Goal: Information Seeking & Learning: Learn about a topic

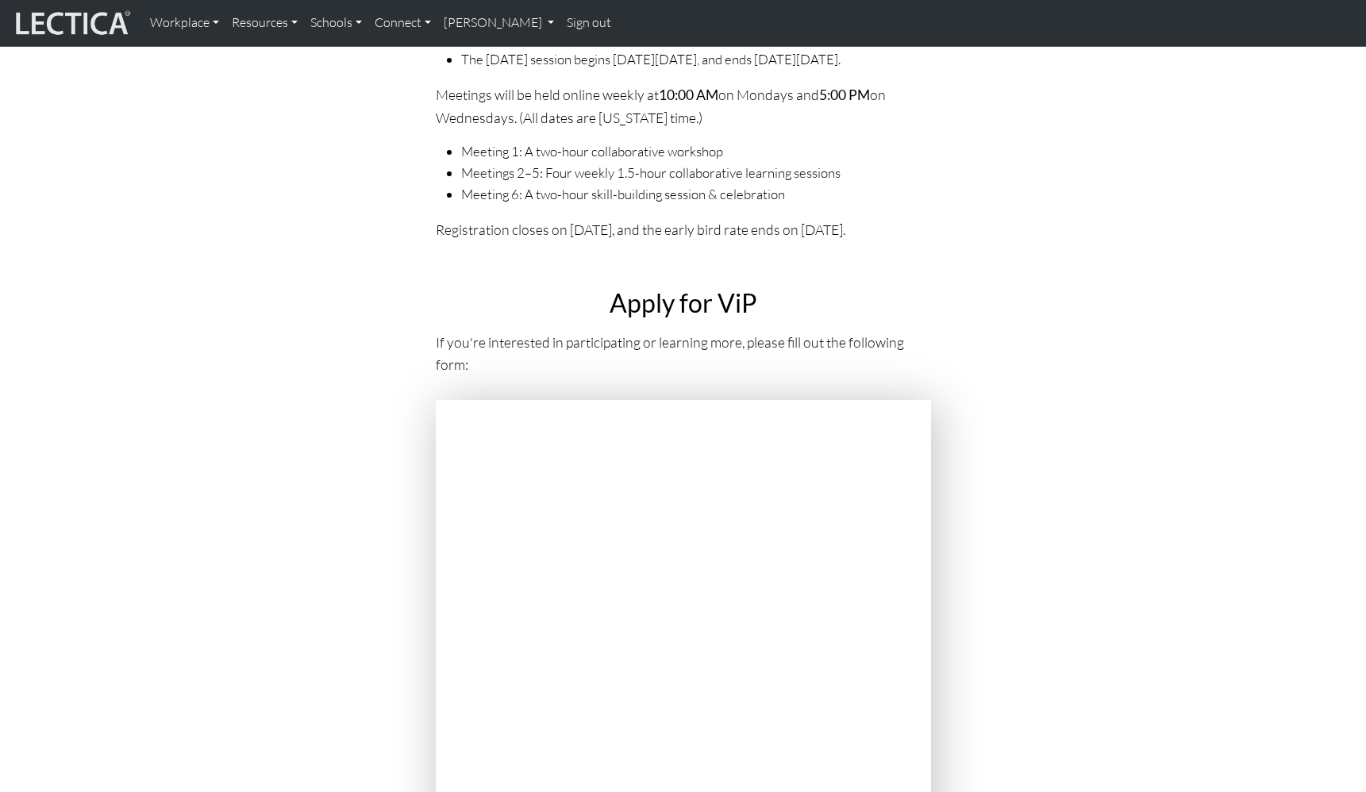
scroll to position [5951, 0]
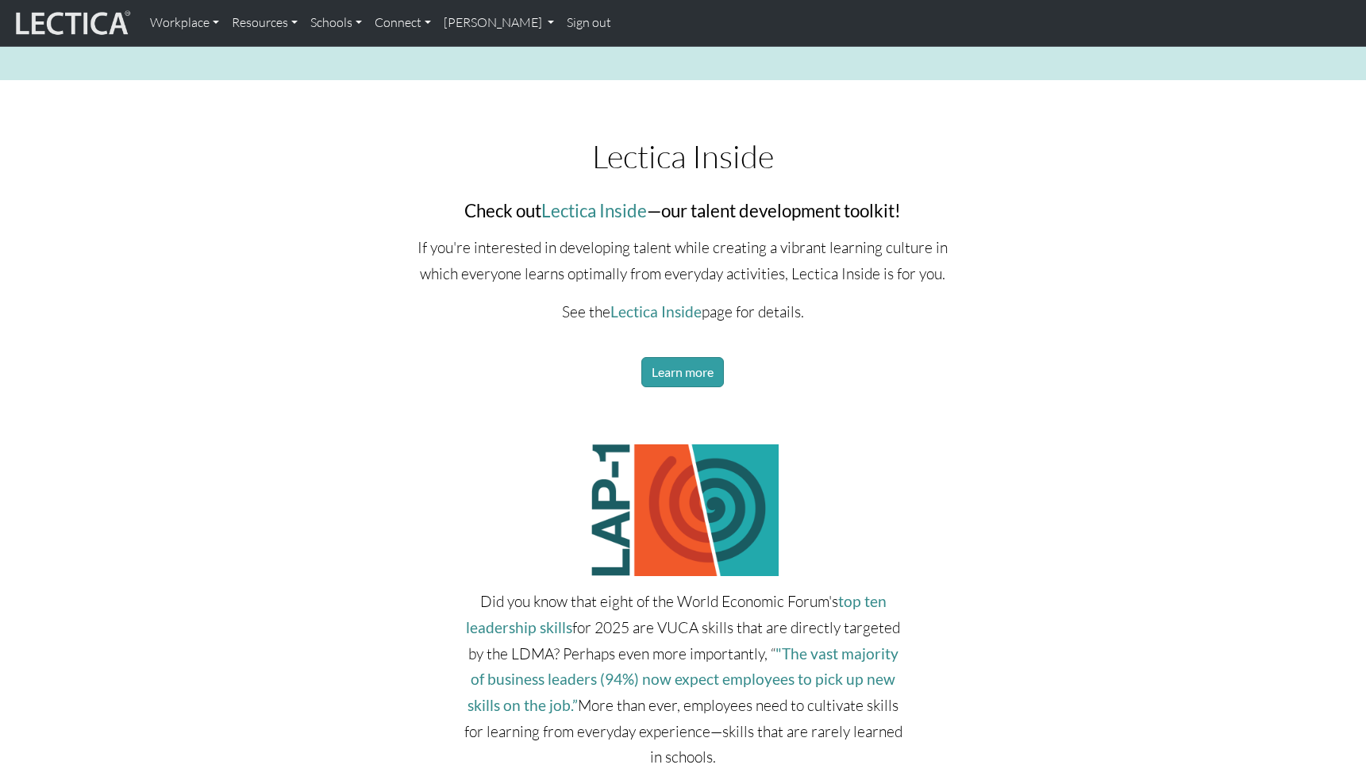
scroll to position [2301, 0]
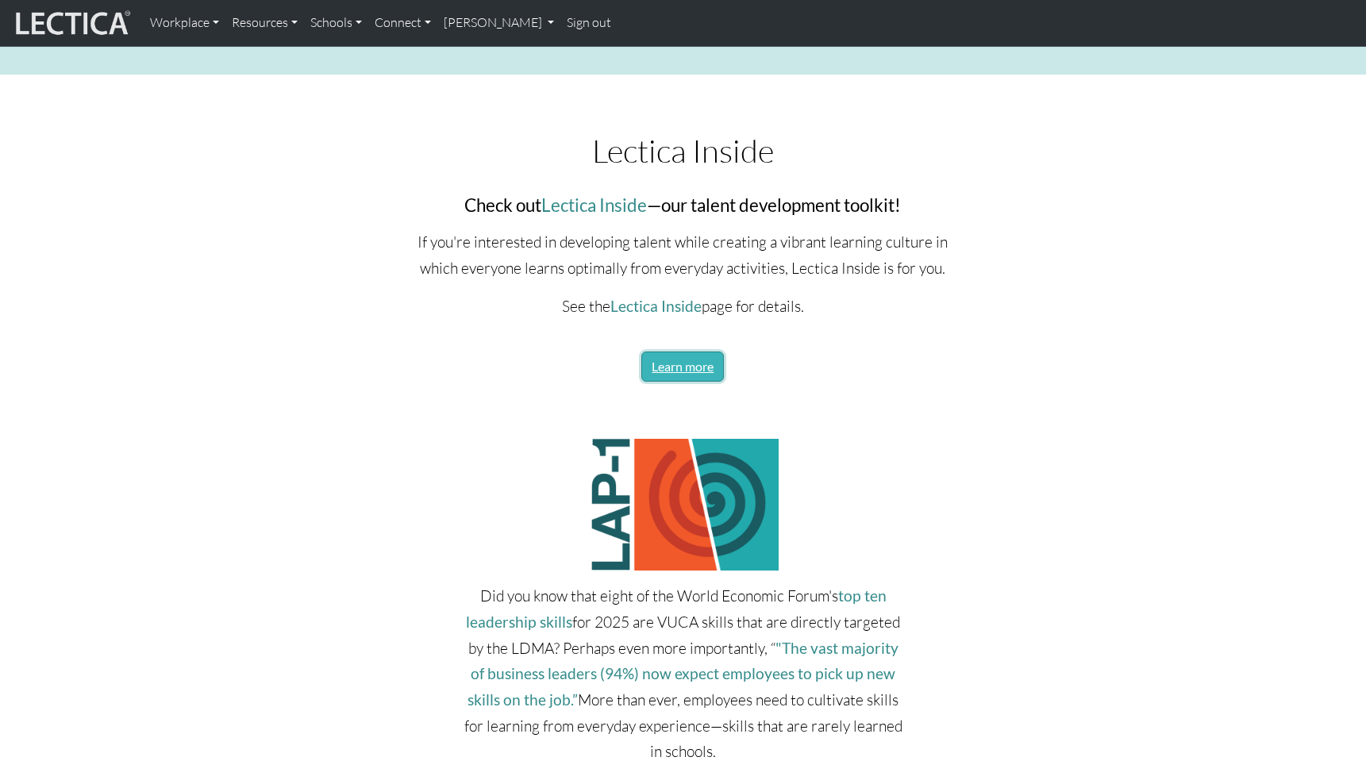
click at [696, 359] on link "Learn more" at bounding box center [682, 367] width 83 height 30
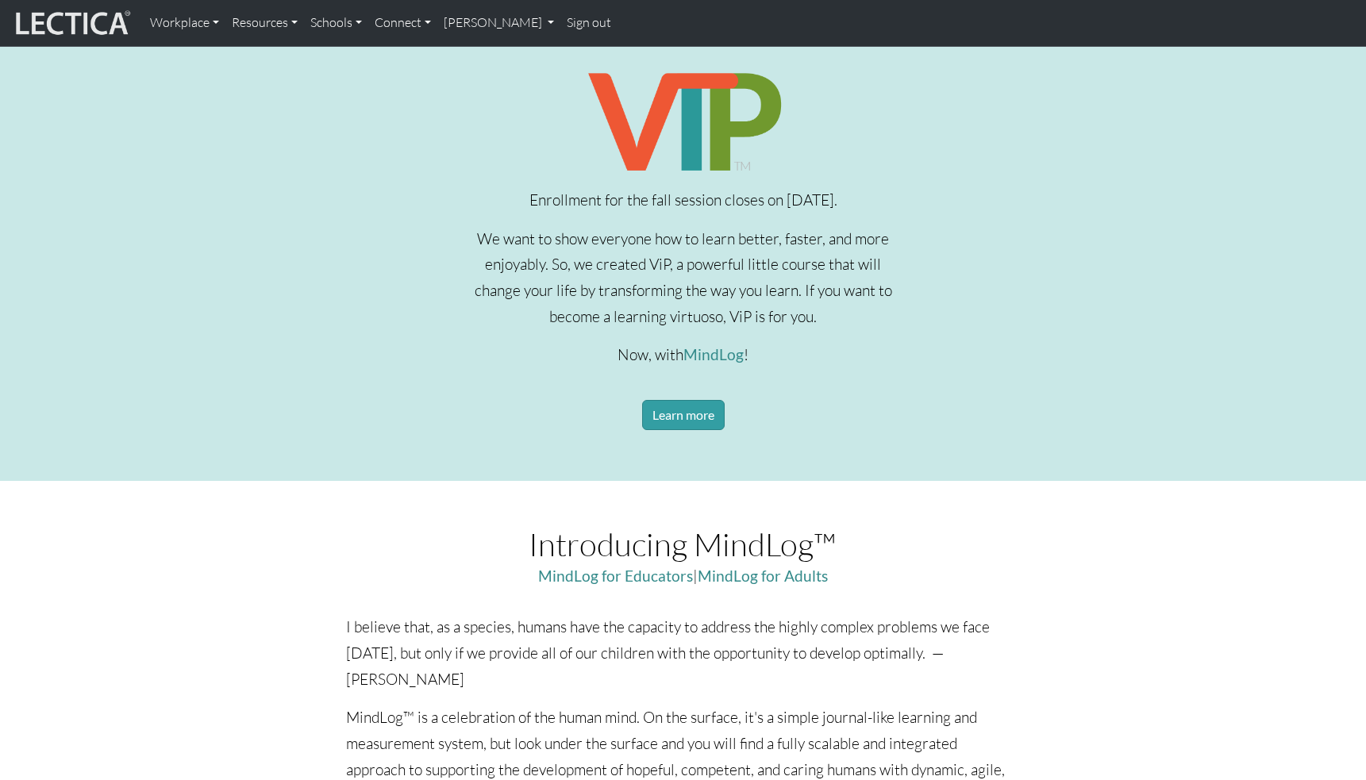
scroll to position [555, 0]
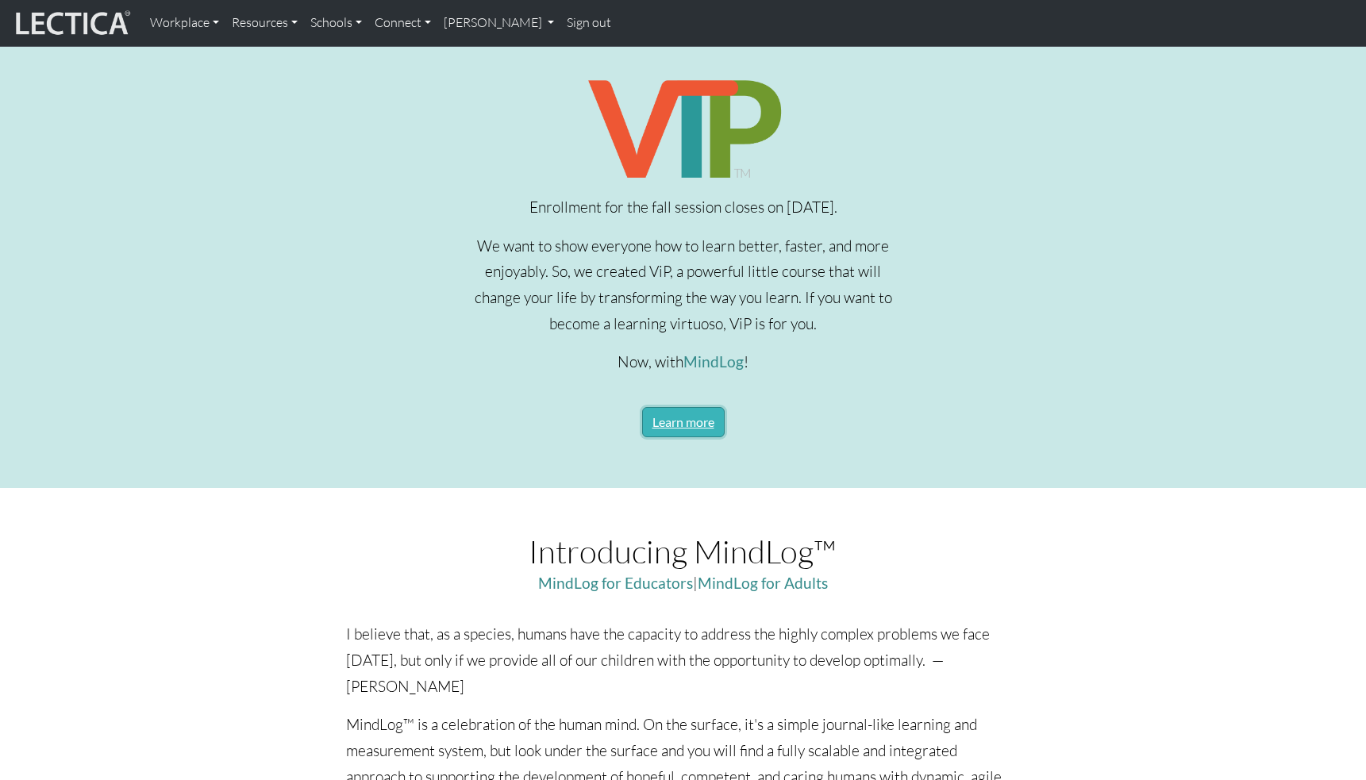
click at [661, 421] on link "Learn more" at bounding box center [683, 422] width 83 height 30
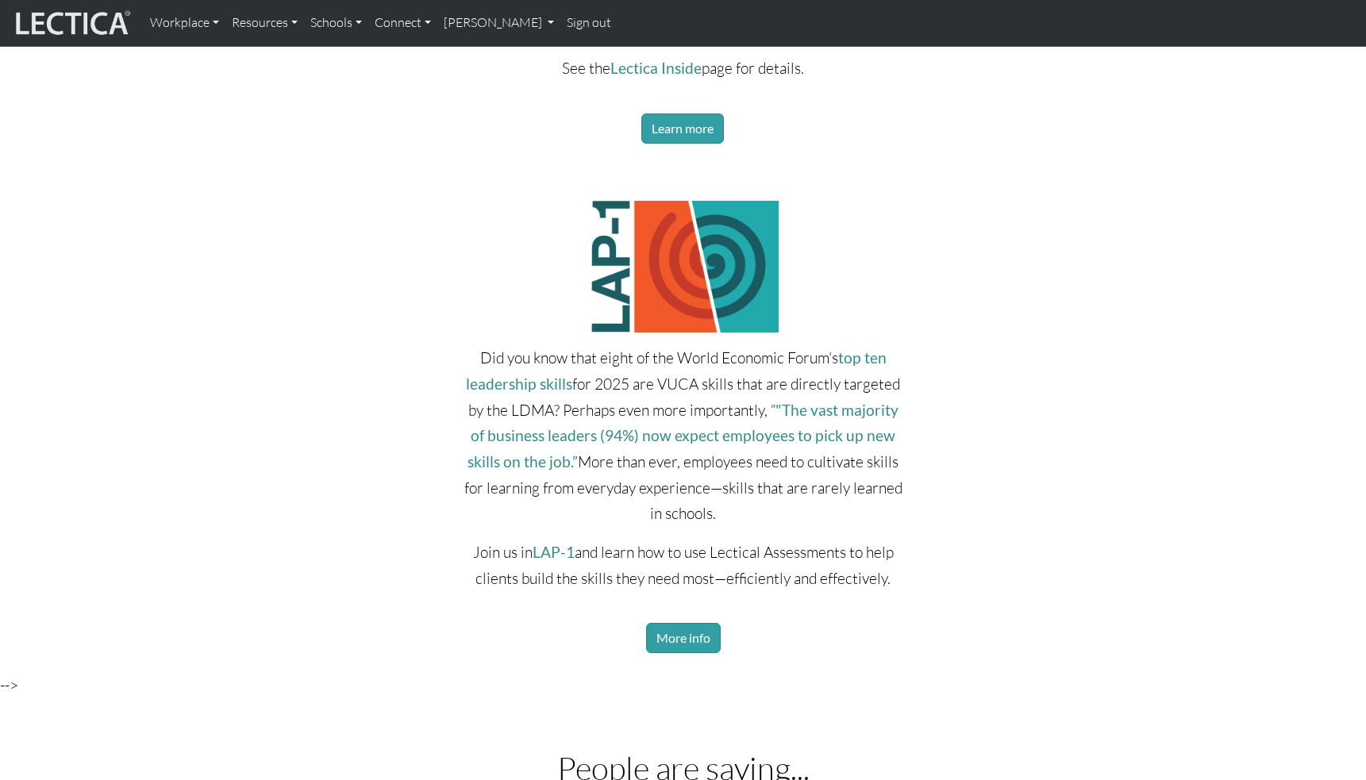
scroll to position [2936, 0]
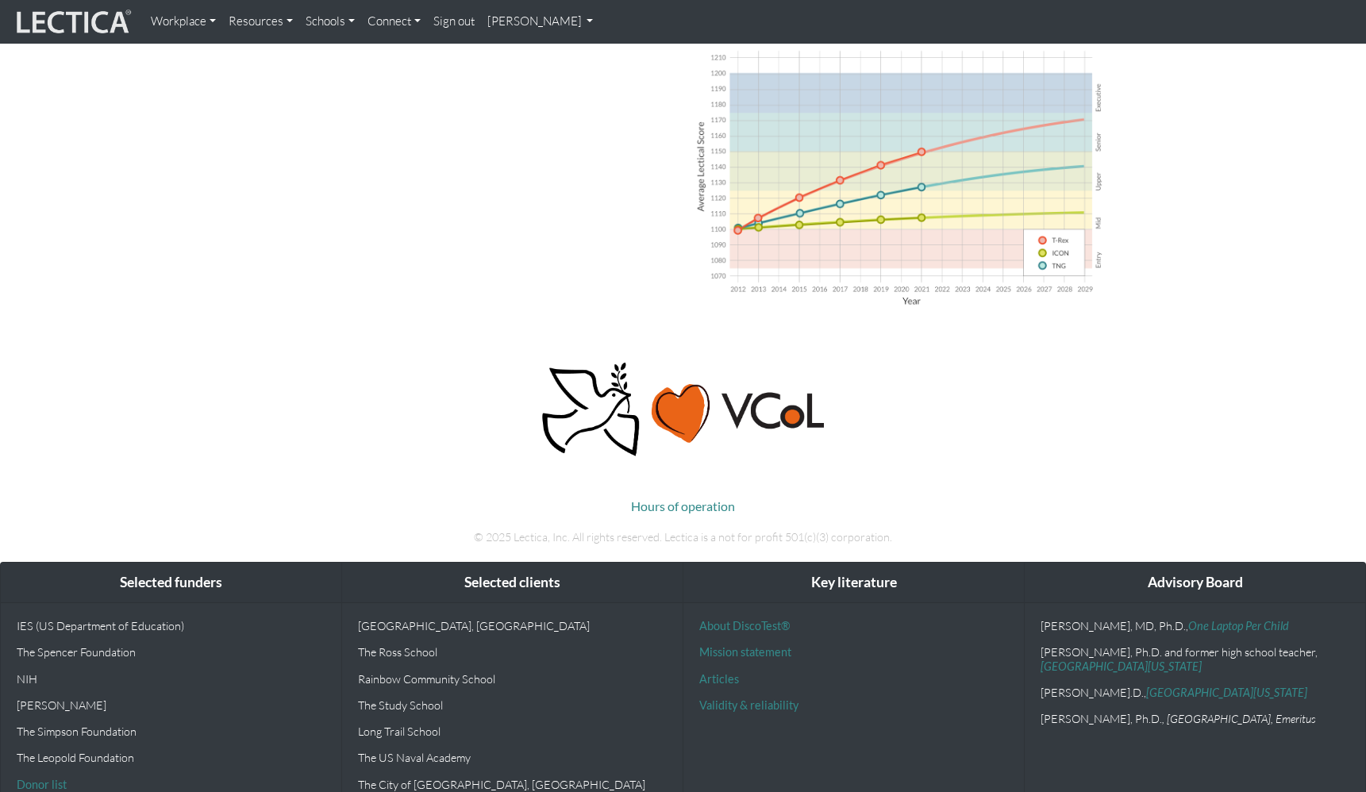
scroll to position [915, 0]
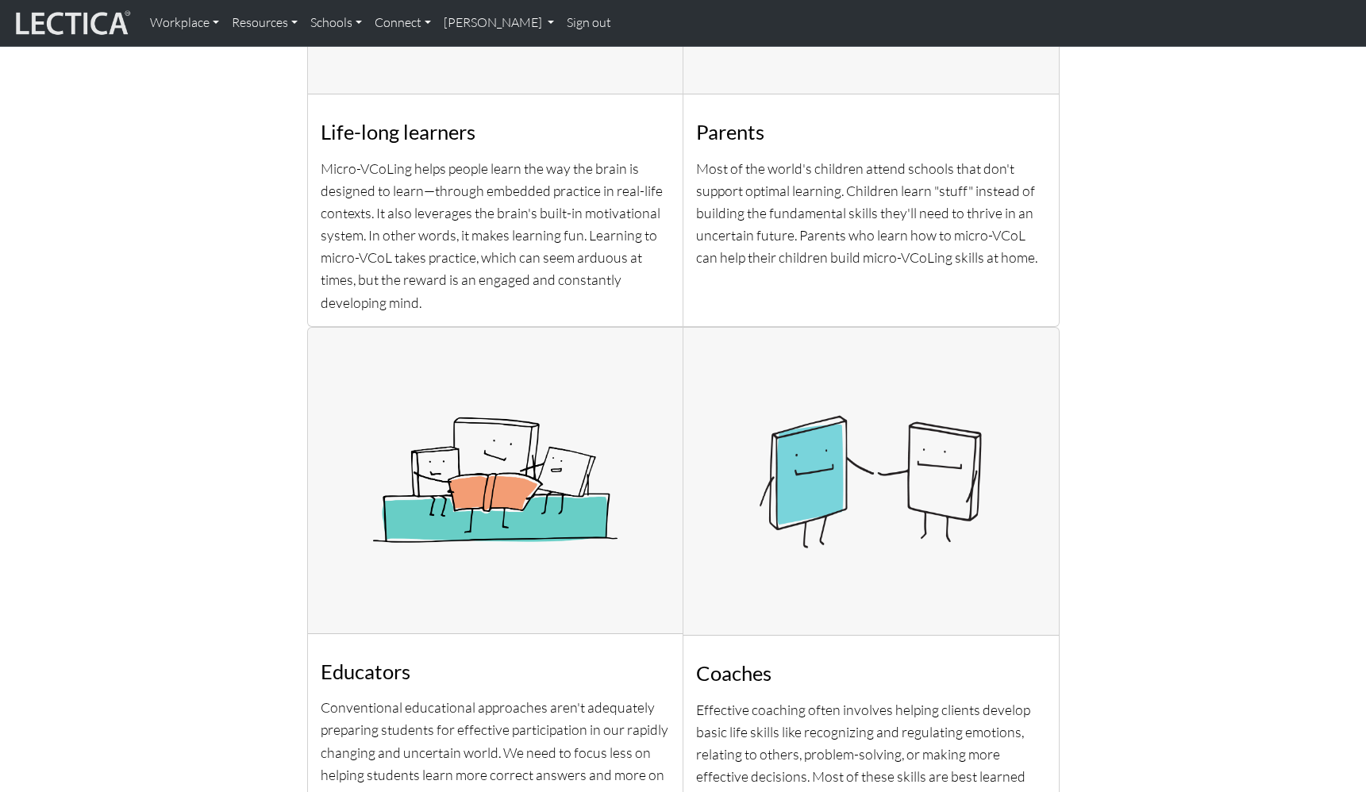
scroll to position [1666, 0]
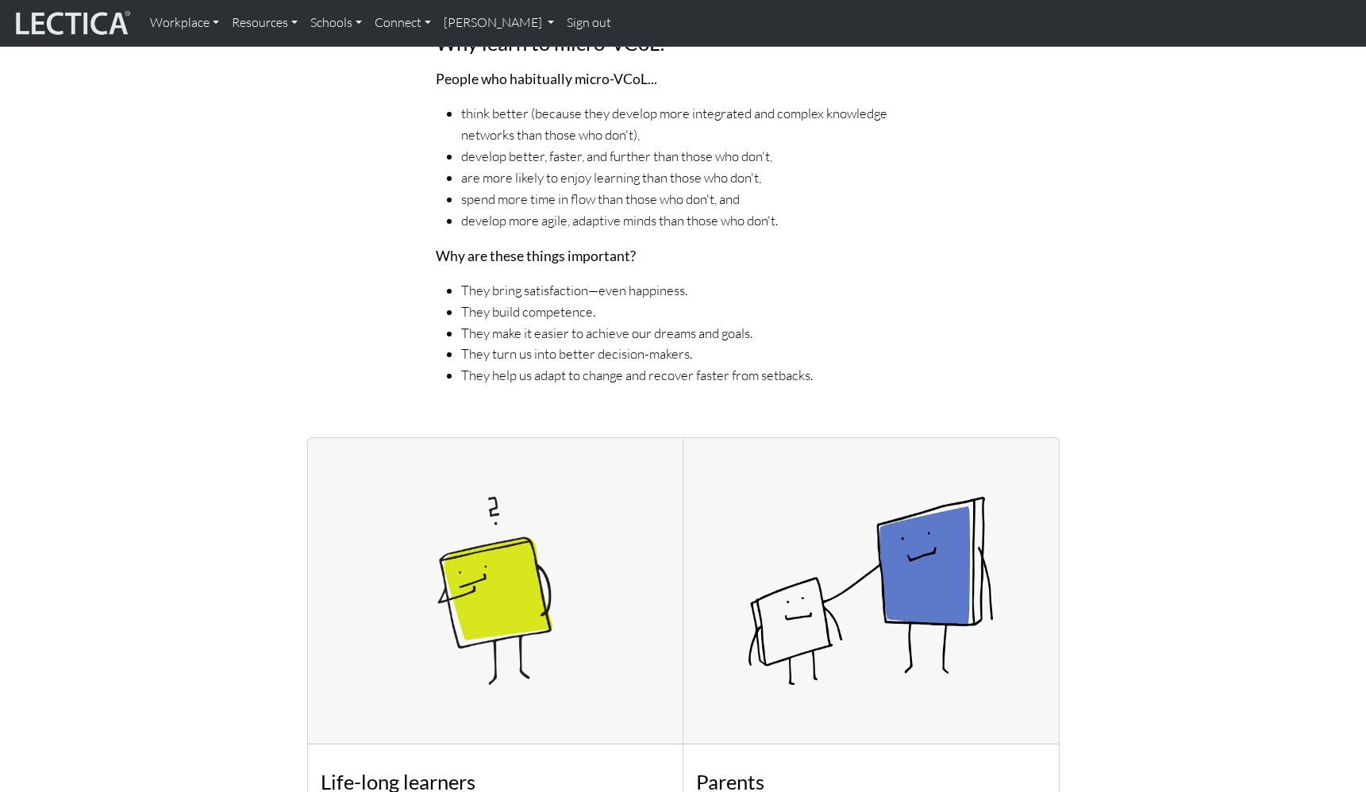
scroll to position [1111, 0]
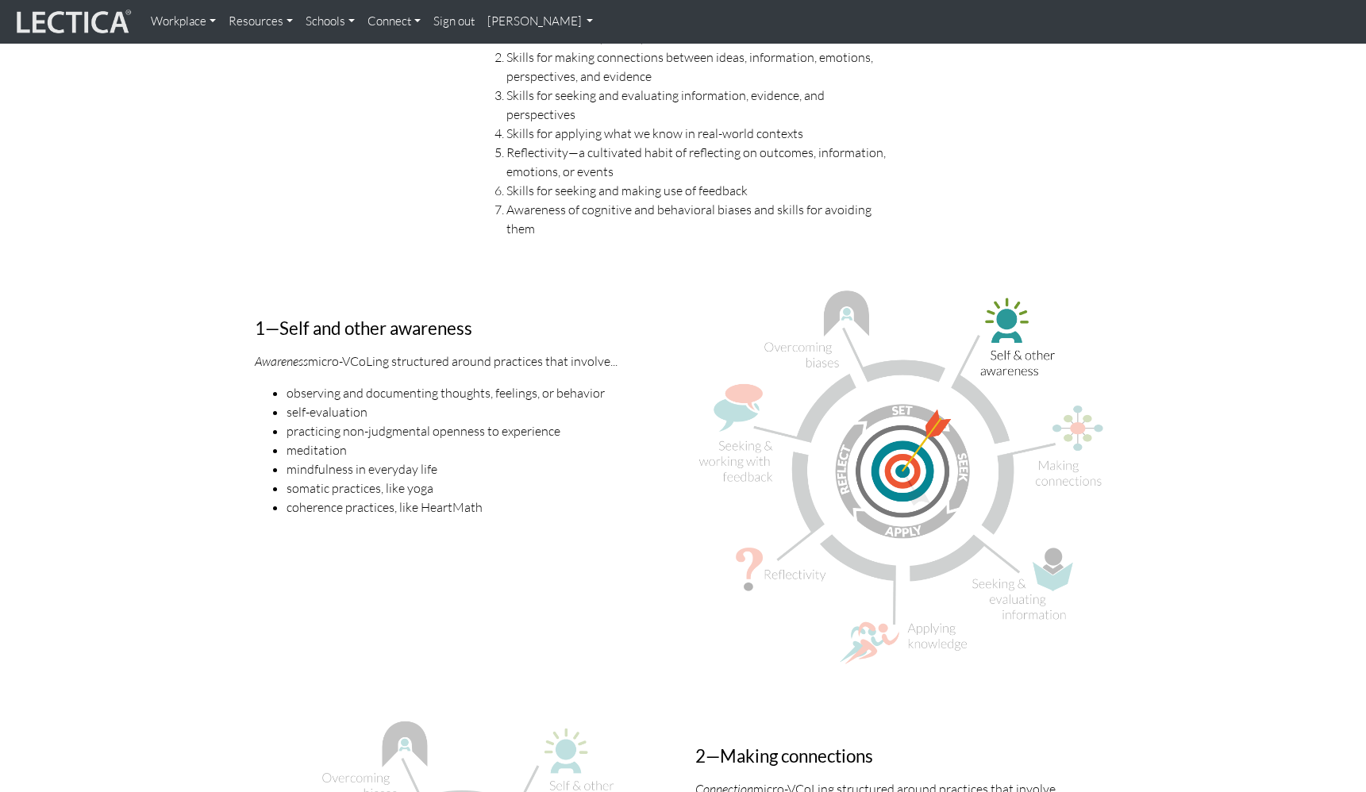
scroll to position [1666, 0]
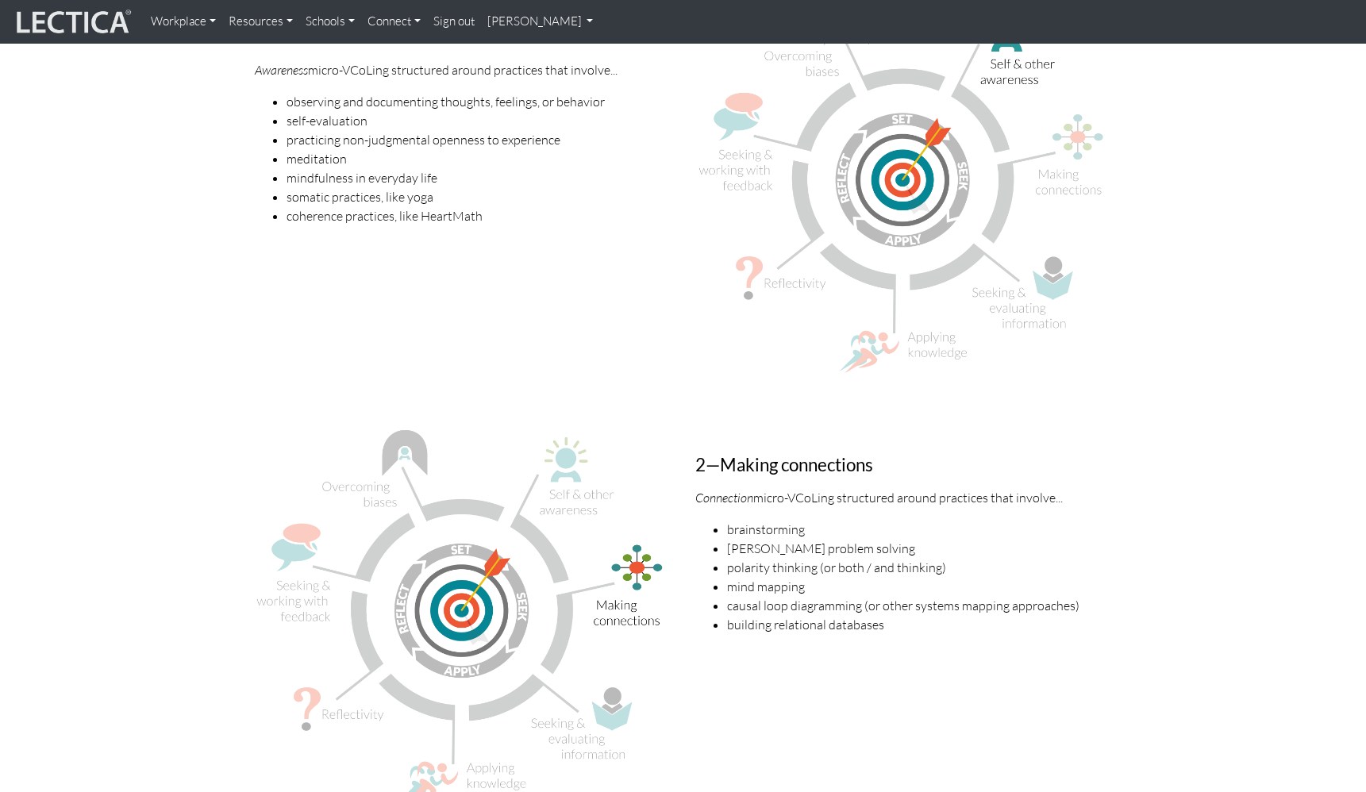
drag, startPoint x: 257, startPoint y: 410, endPoint x: 195, endPoint y: 402, distance: 62.4
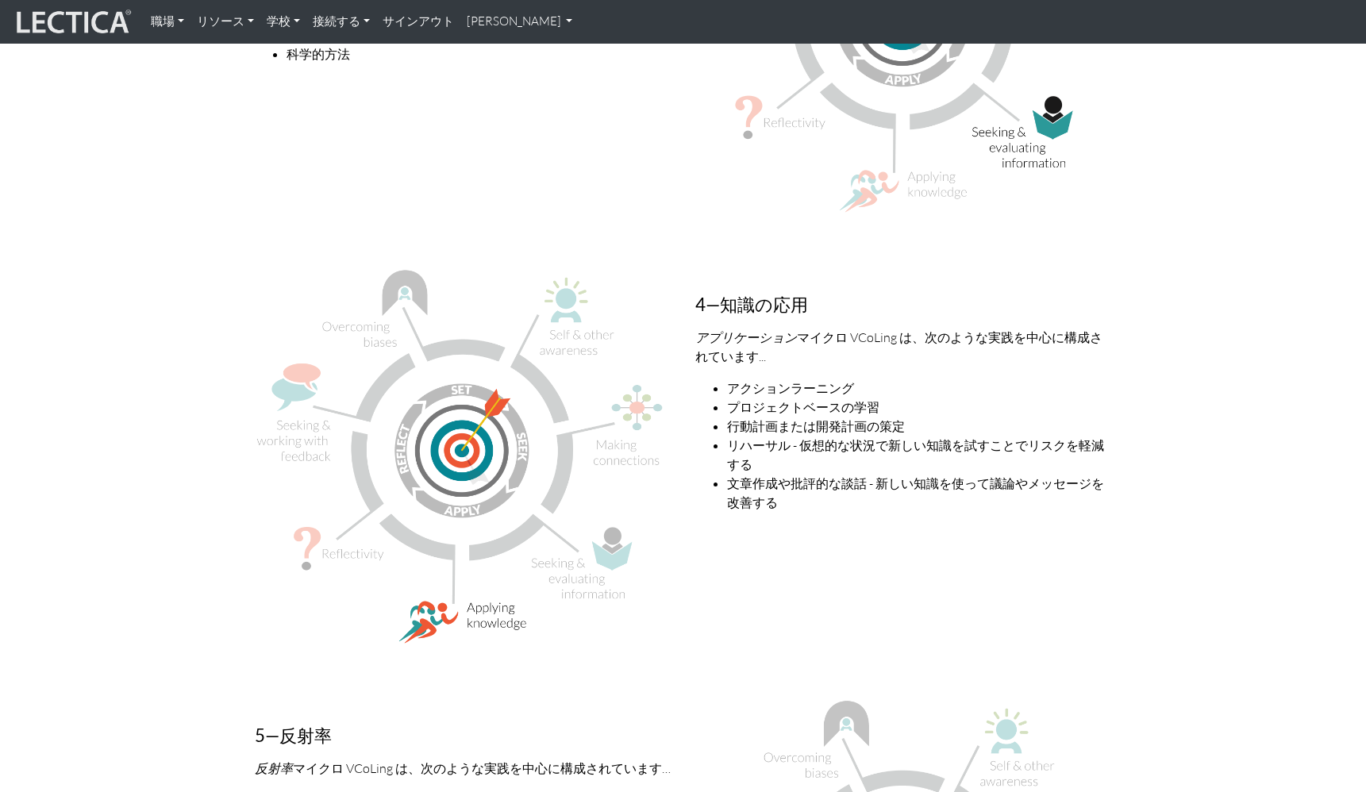
scroll to position [2641, 0]
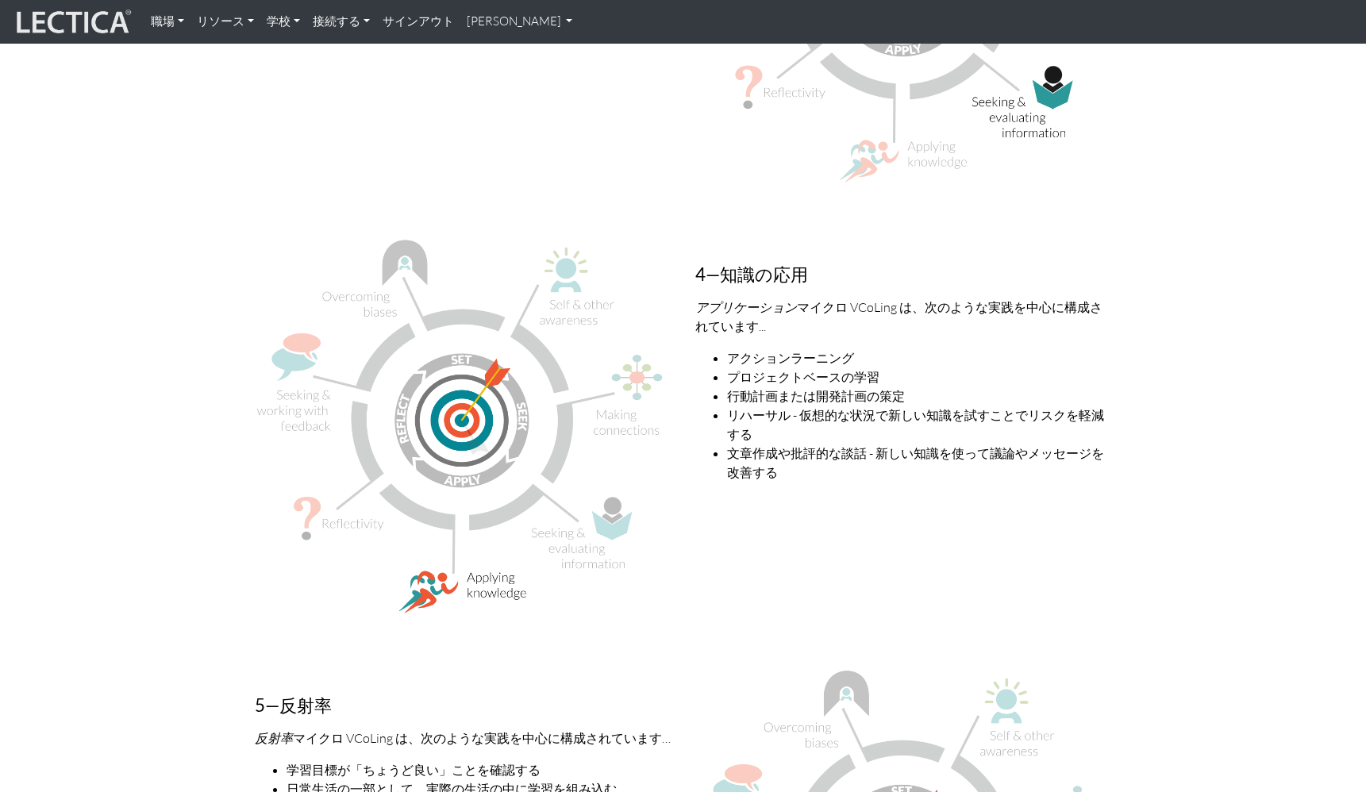
drag, startPoint x: 195, startPoint y: 578, endPoint x: 152, endPoint y: 583, distance: 43.9
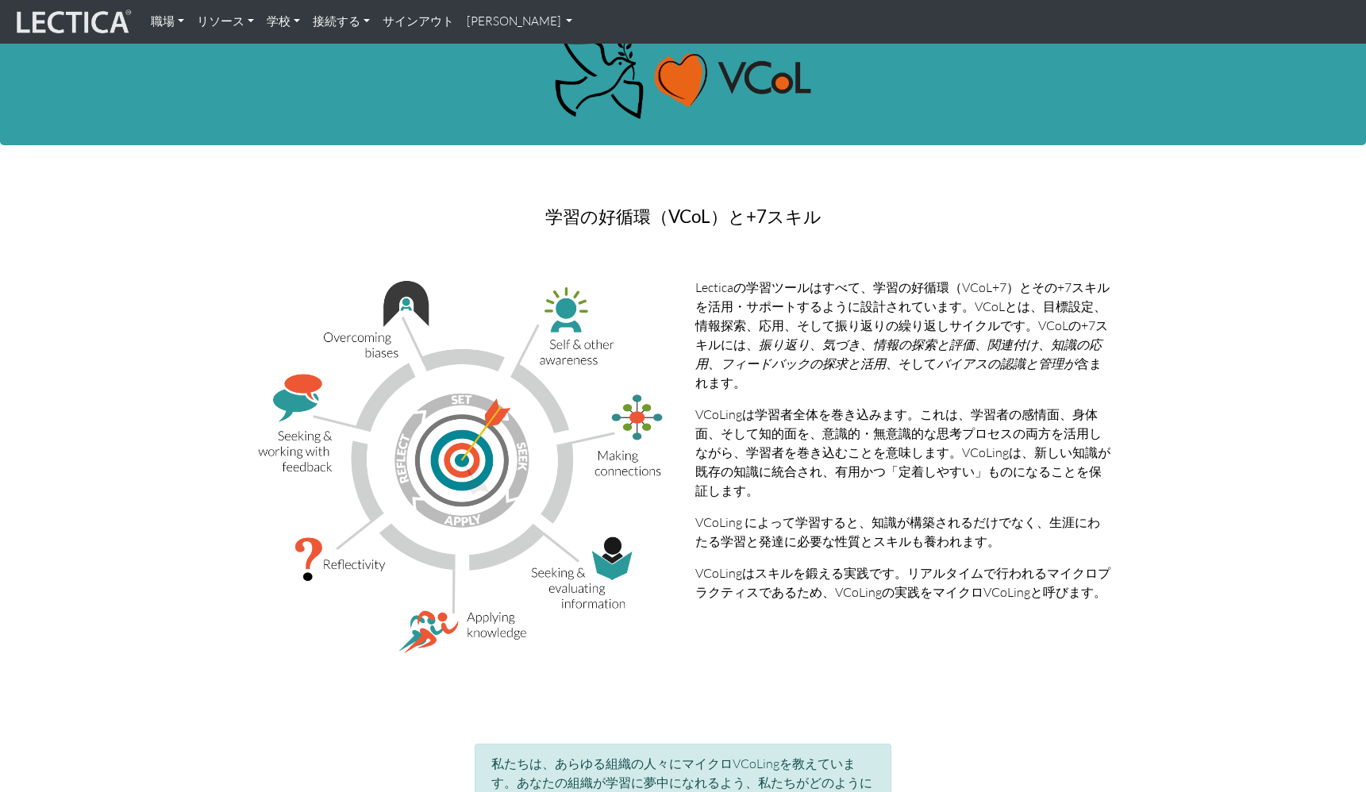
scroll to position [0, 0]
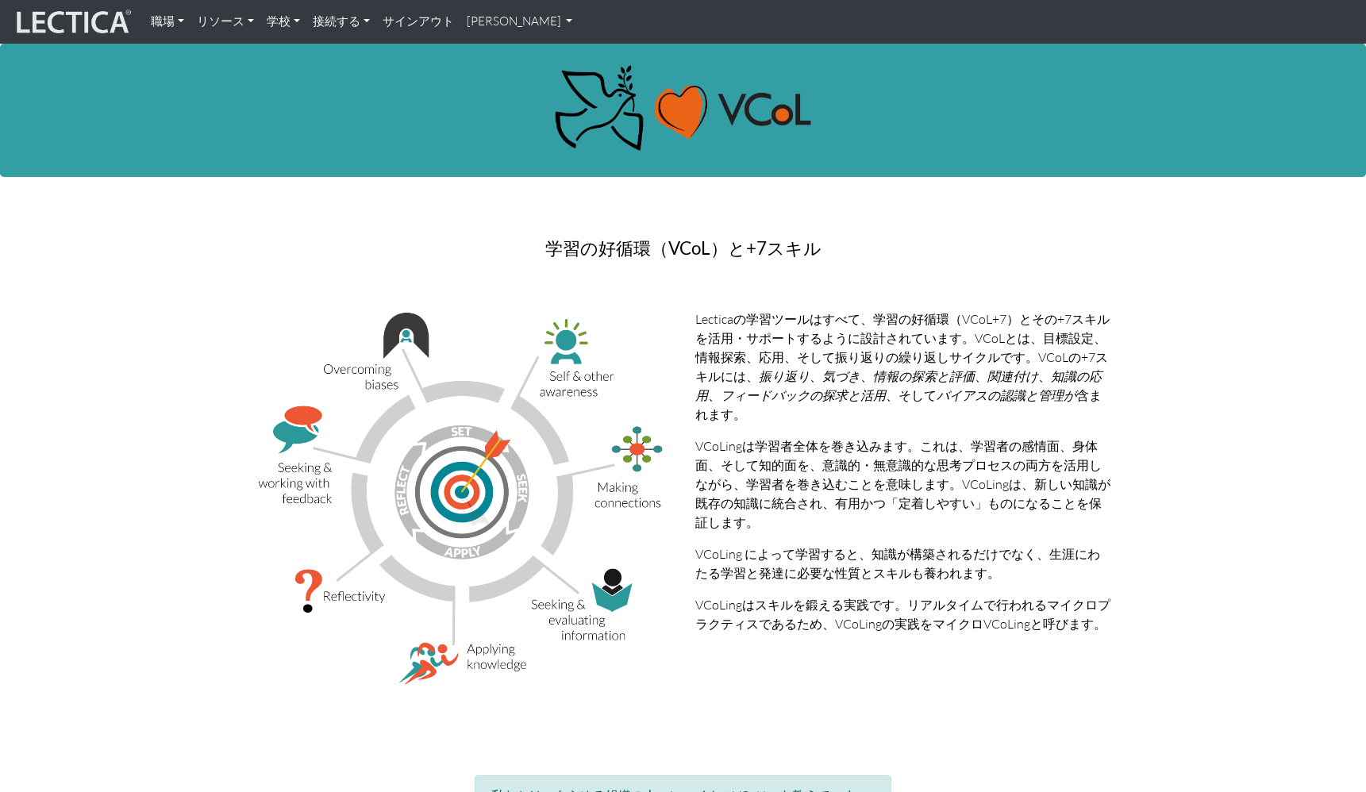
click at [229, 25] on font "リソース" at bounding box center [221, 20] width 48 height 15
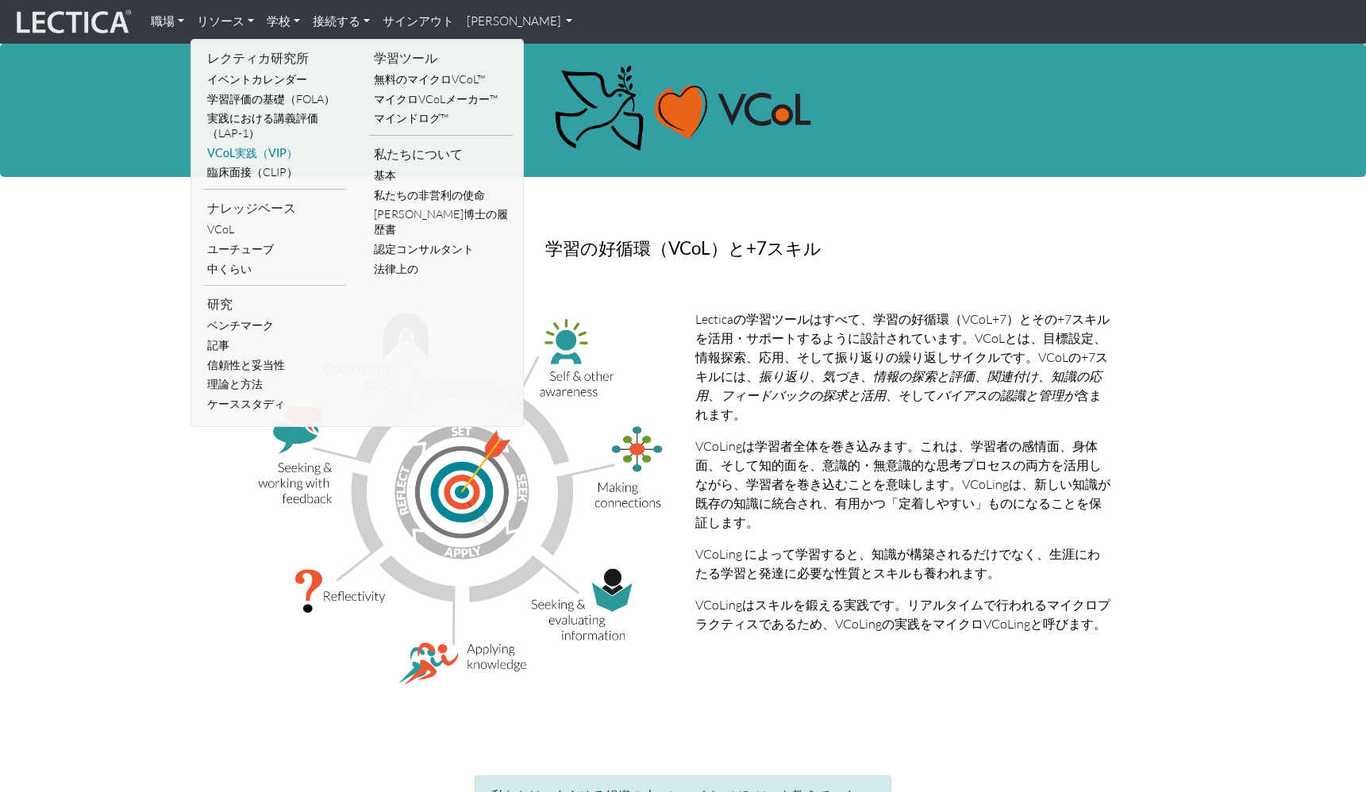
click at [248, 154] on font "VCoL実践（VIP）" at bounding box center [252, 152] width 90 height 13
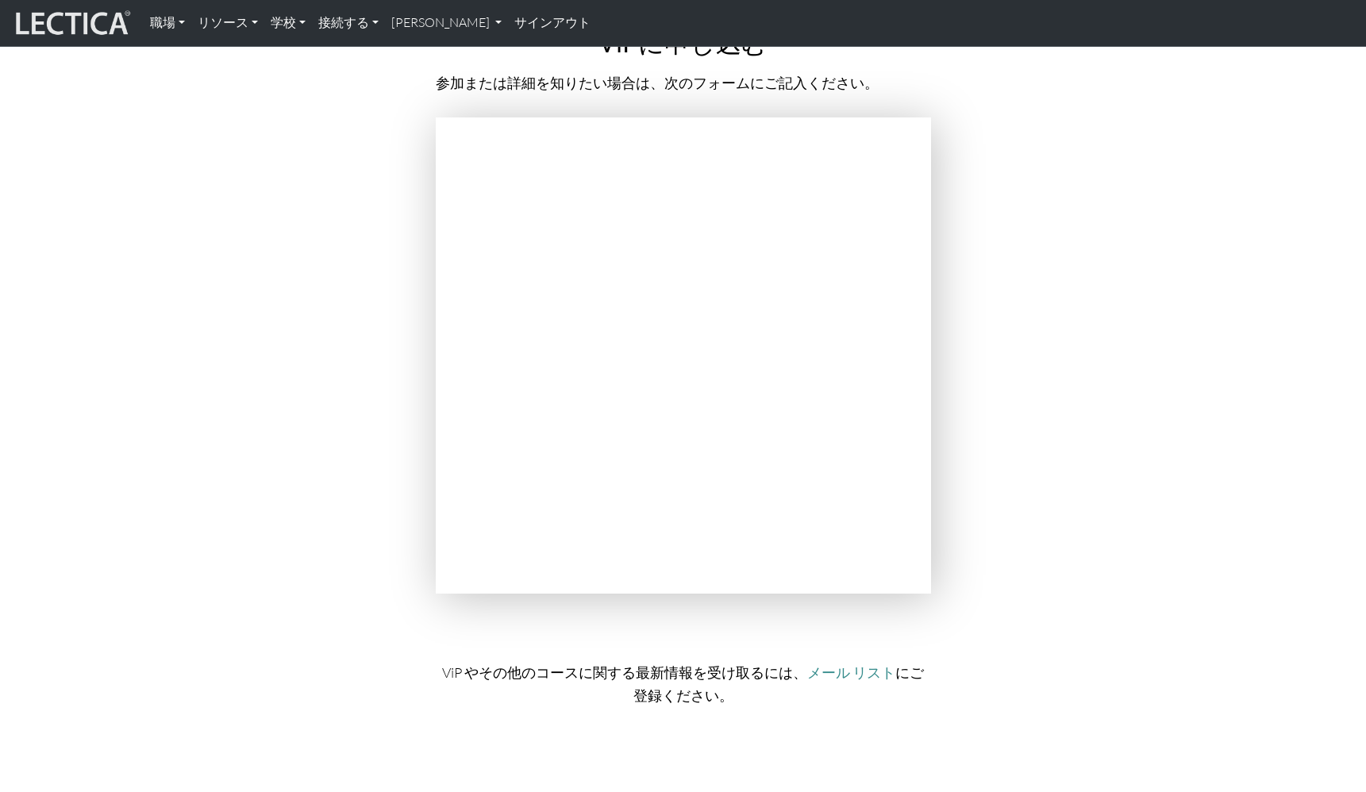
scroll to position [5902, 0]
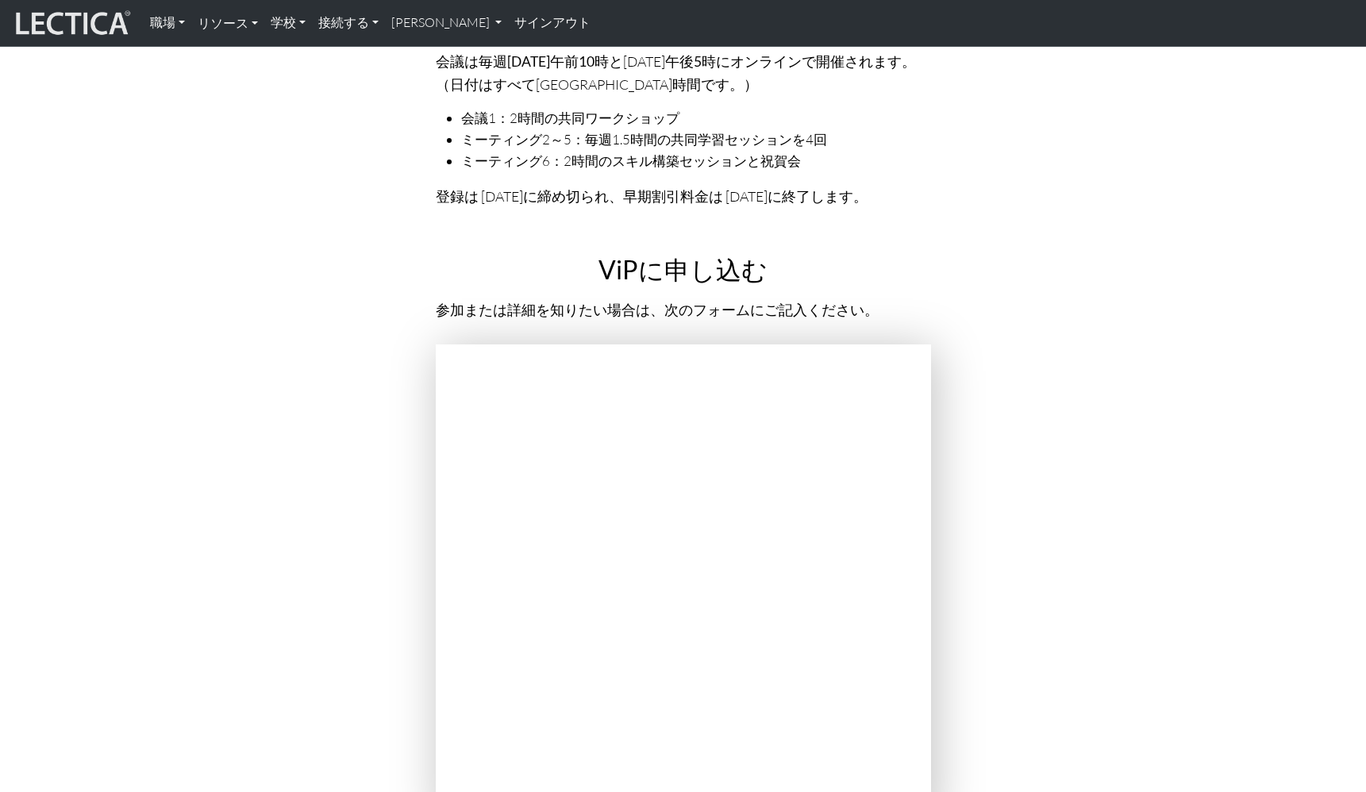
click at [201, 23] on font "リソース" at bounding box center [223, 22] width 51 height 15
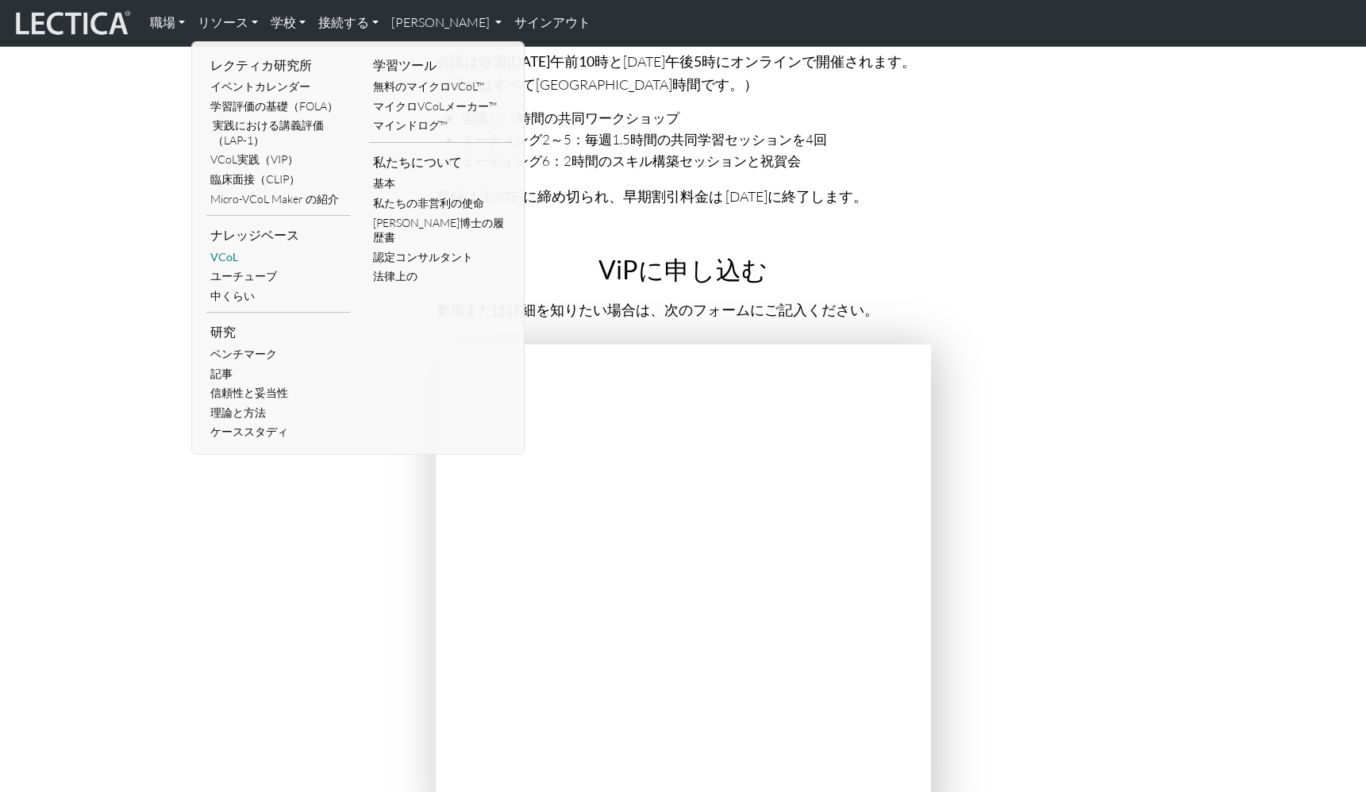
click at [231, 260] on font "VCoL" at bounding box center [224, 256] width 28 height 13
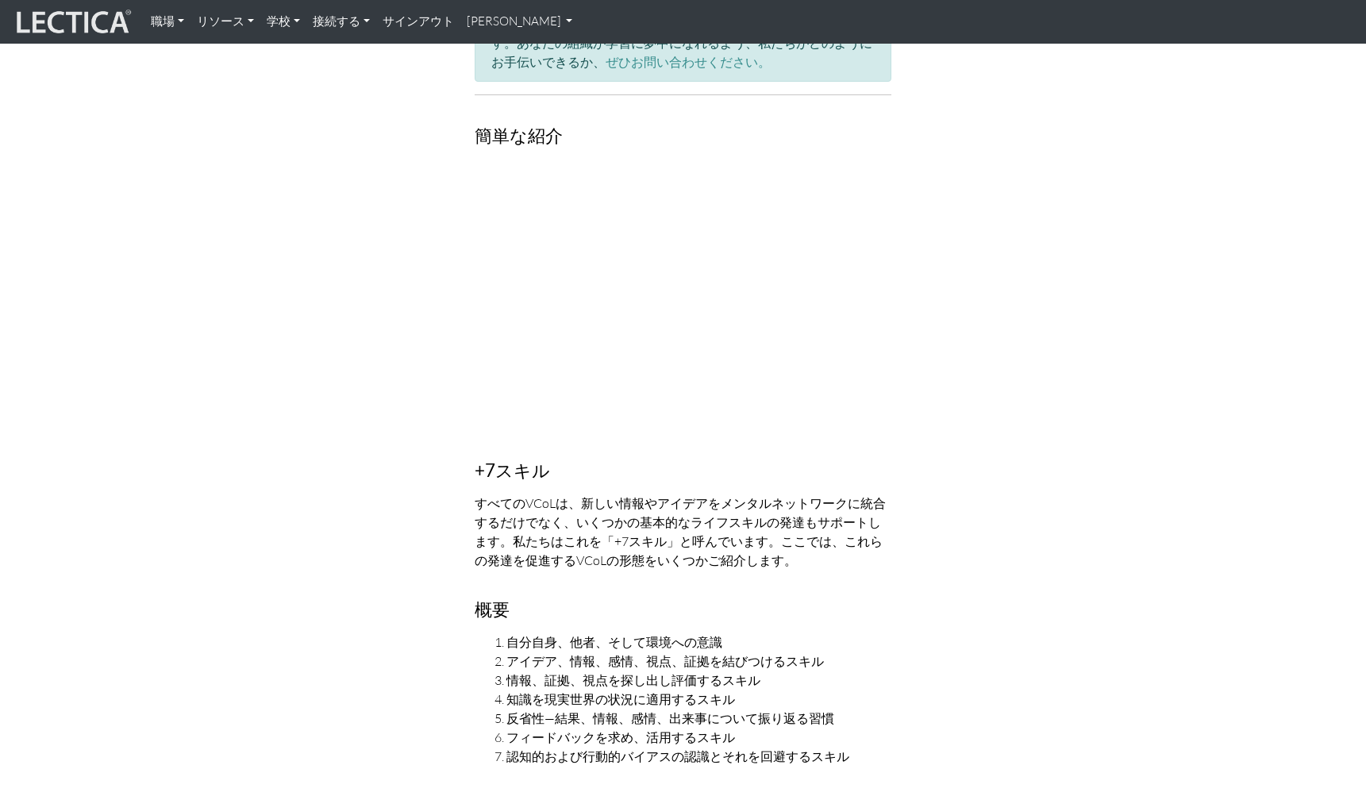
scroll to position [1111, 0]
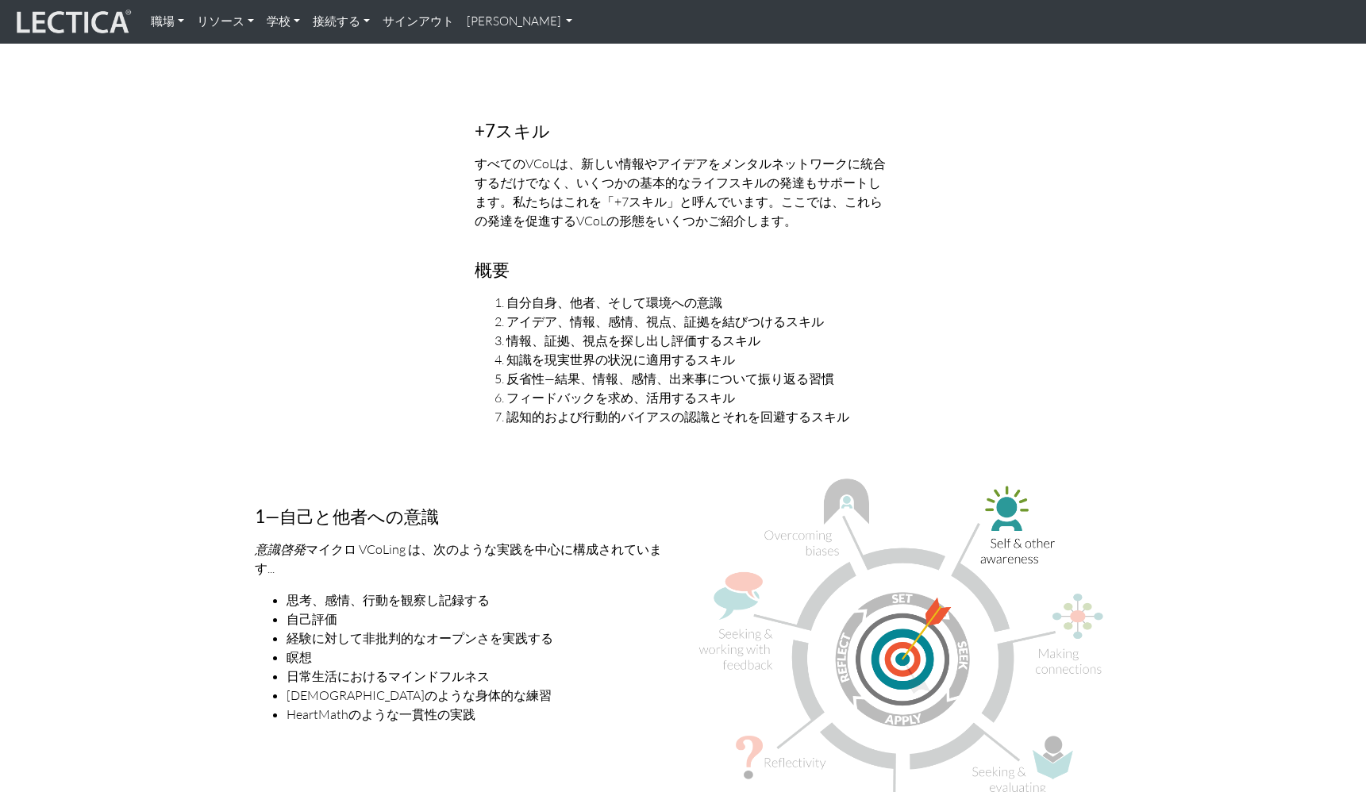
click at [208, 24] on font "リソース" at bounding box center [221, 20] width 48 height 15
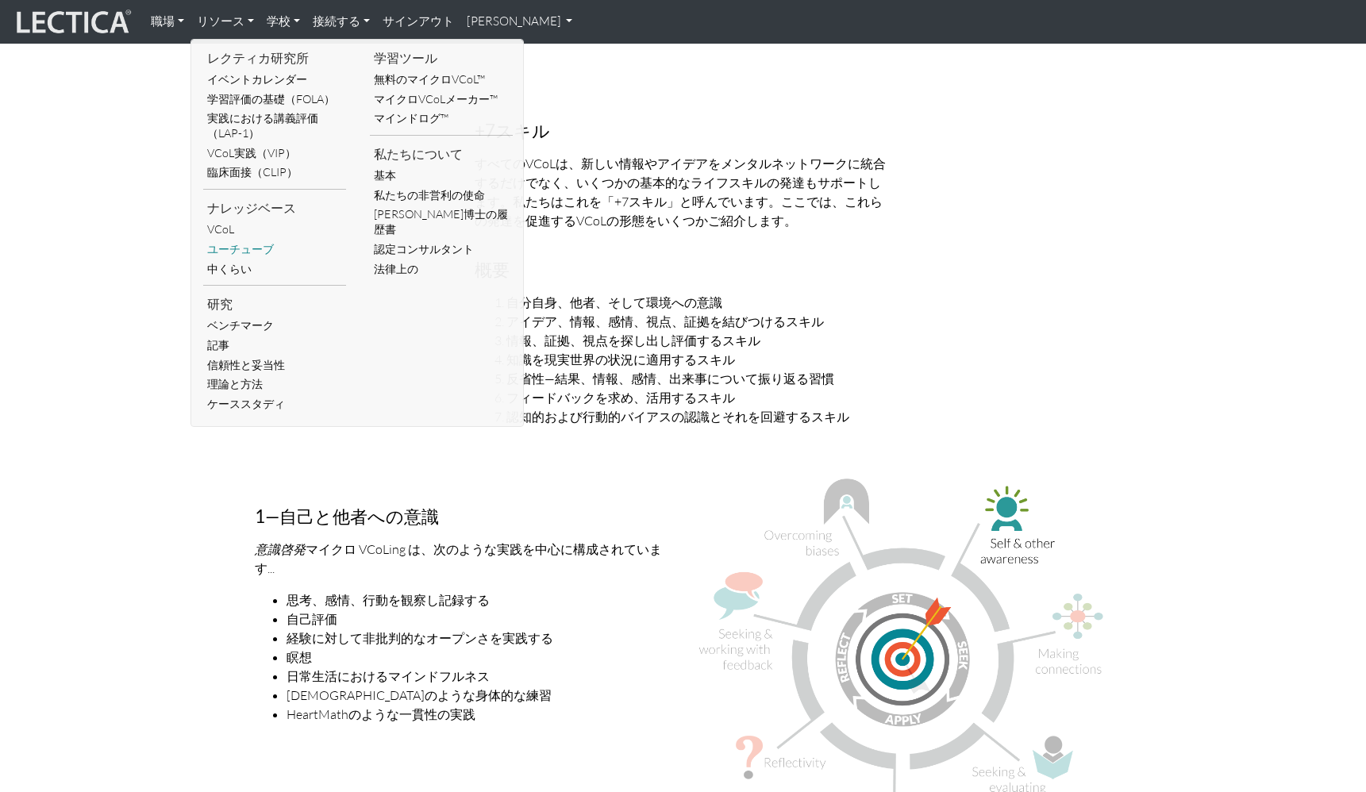
click at [227, 254] on font "ユーチューブ" at bounding box center [240, 248] width 67 height 13
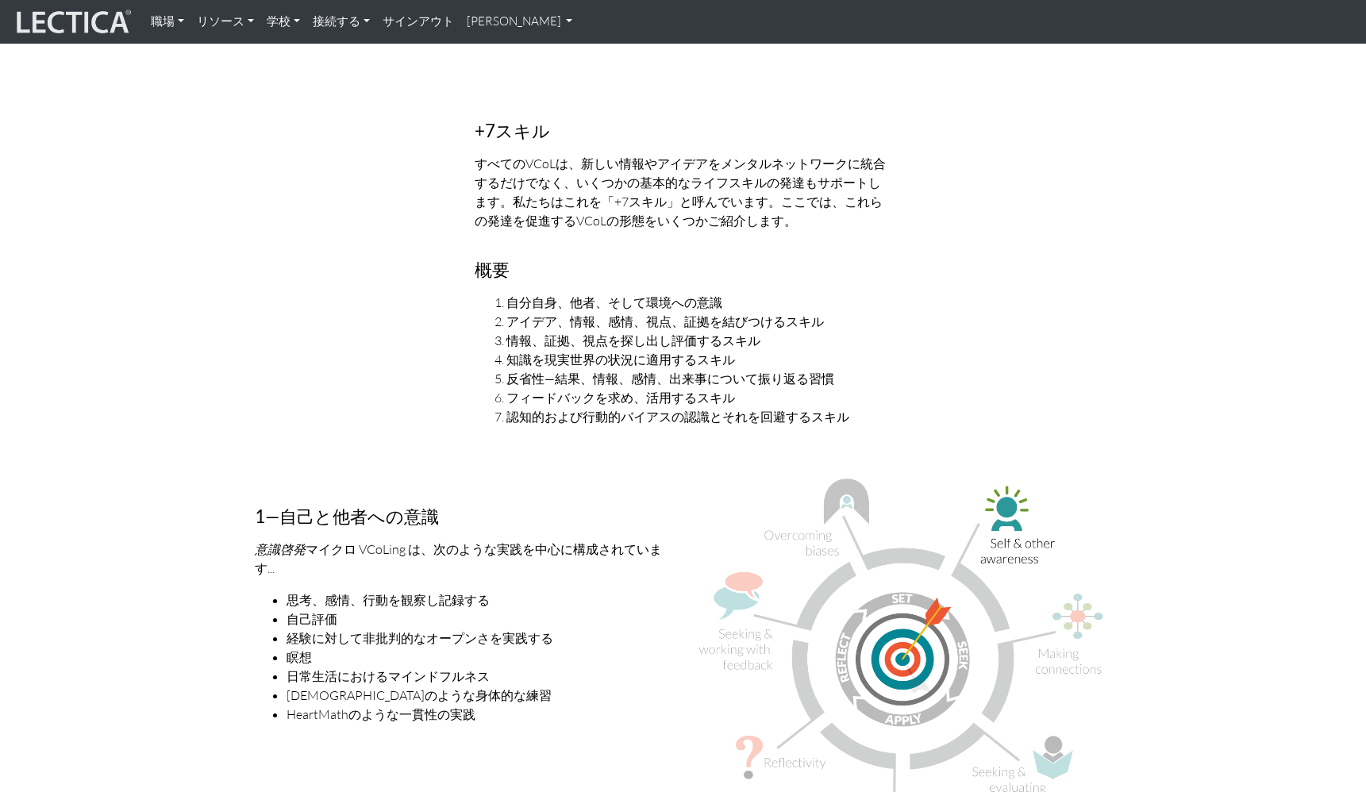
click at [232, 21] on font "リソース" at bounding box center [221, 20] width 48 height 15
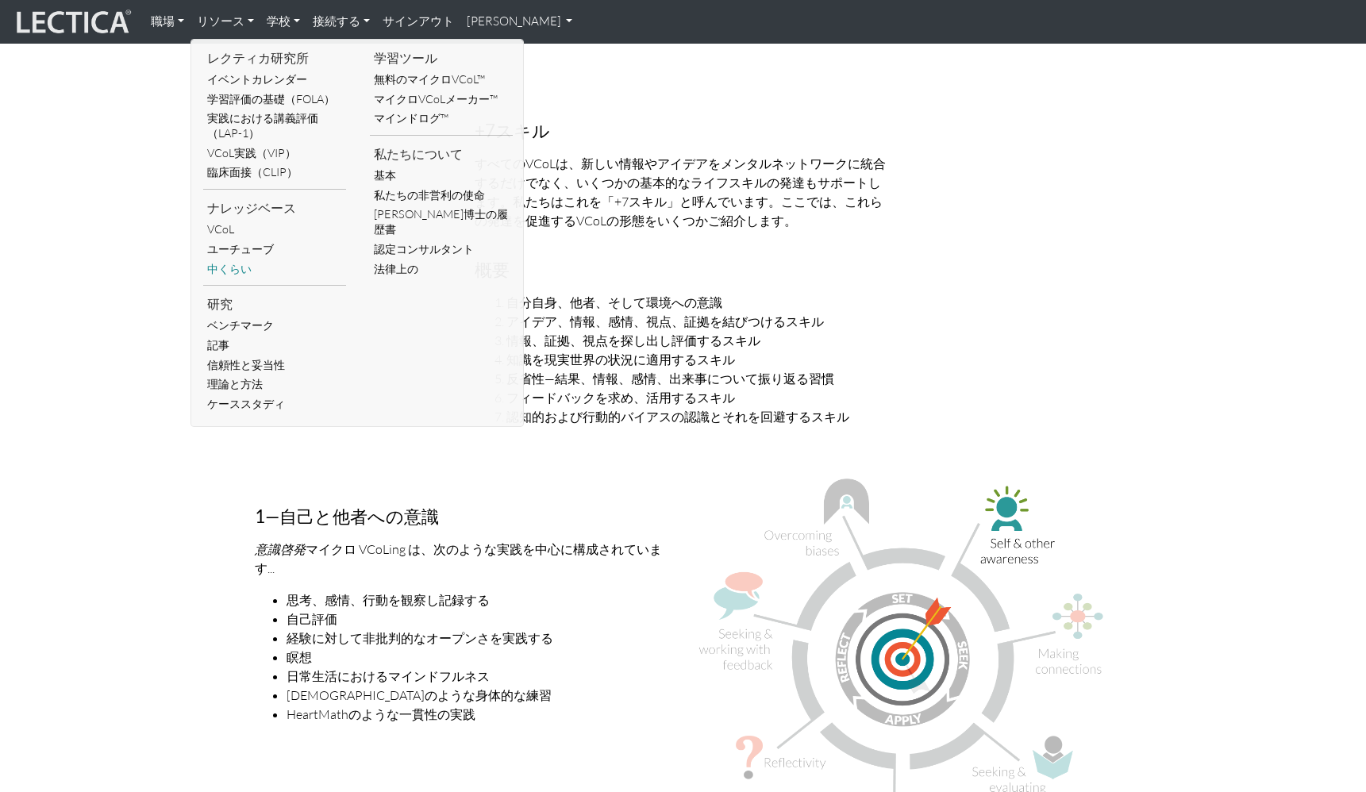
click at [245, 268] on font "中くらい" at bounding box center [229, 268] width 44 height 13
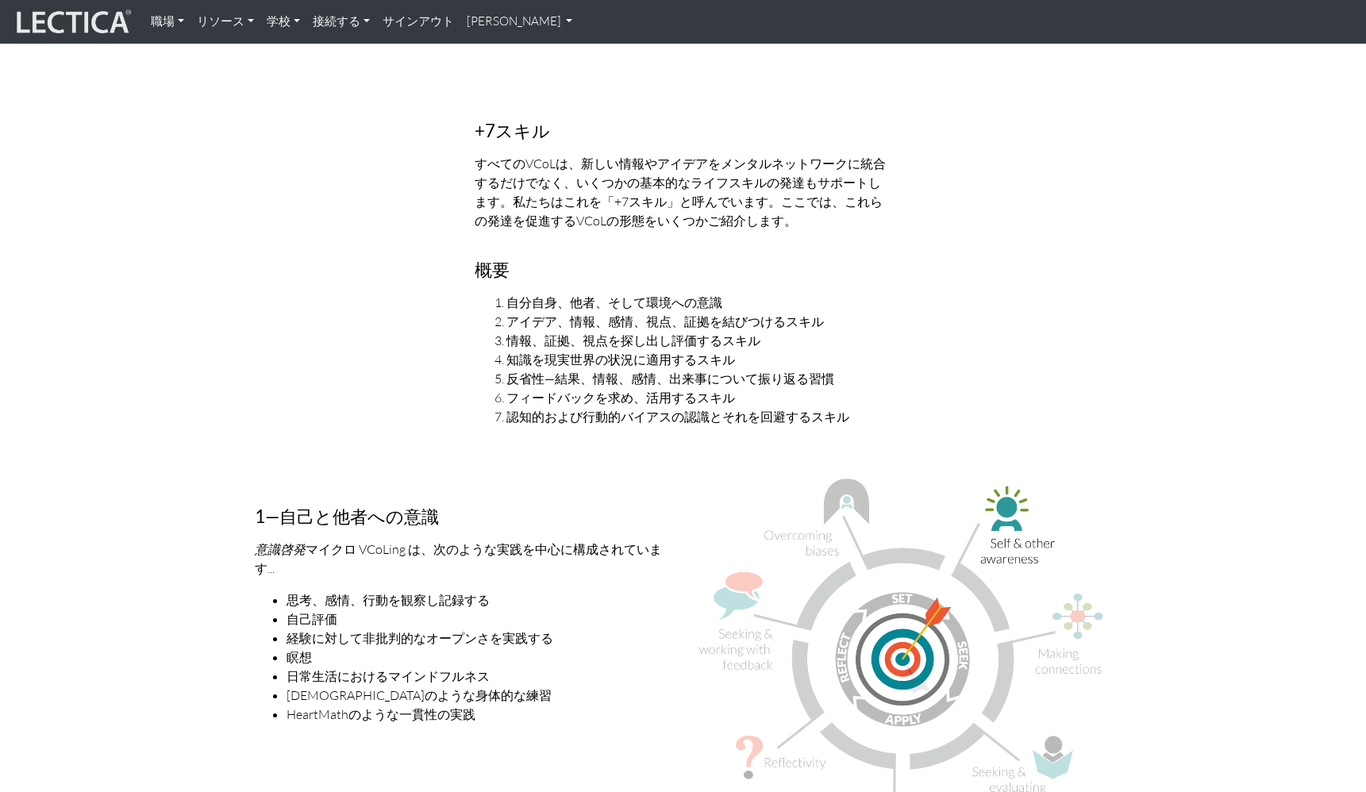
click at [240, 20] on font "リソース" at bounding box center [221, 20] width 48 height 15
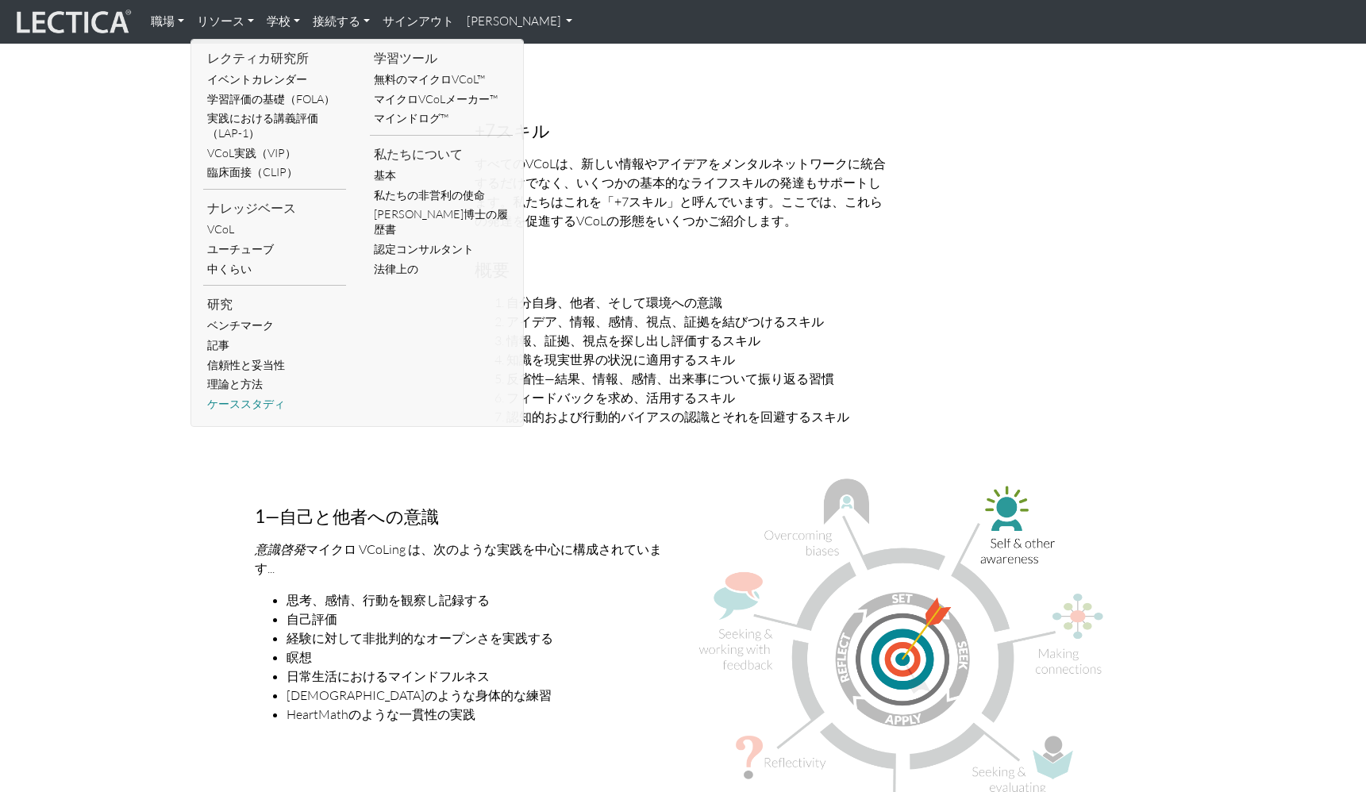
click at [240, 402] on font "ケーススタディ" at bounding box center [246, 403] width 78 height 13
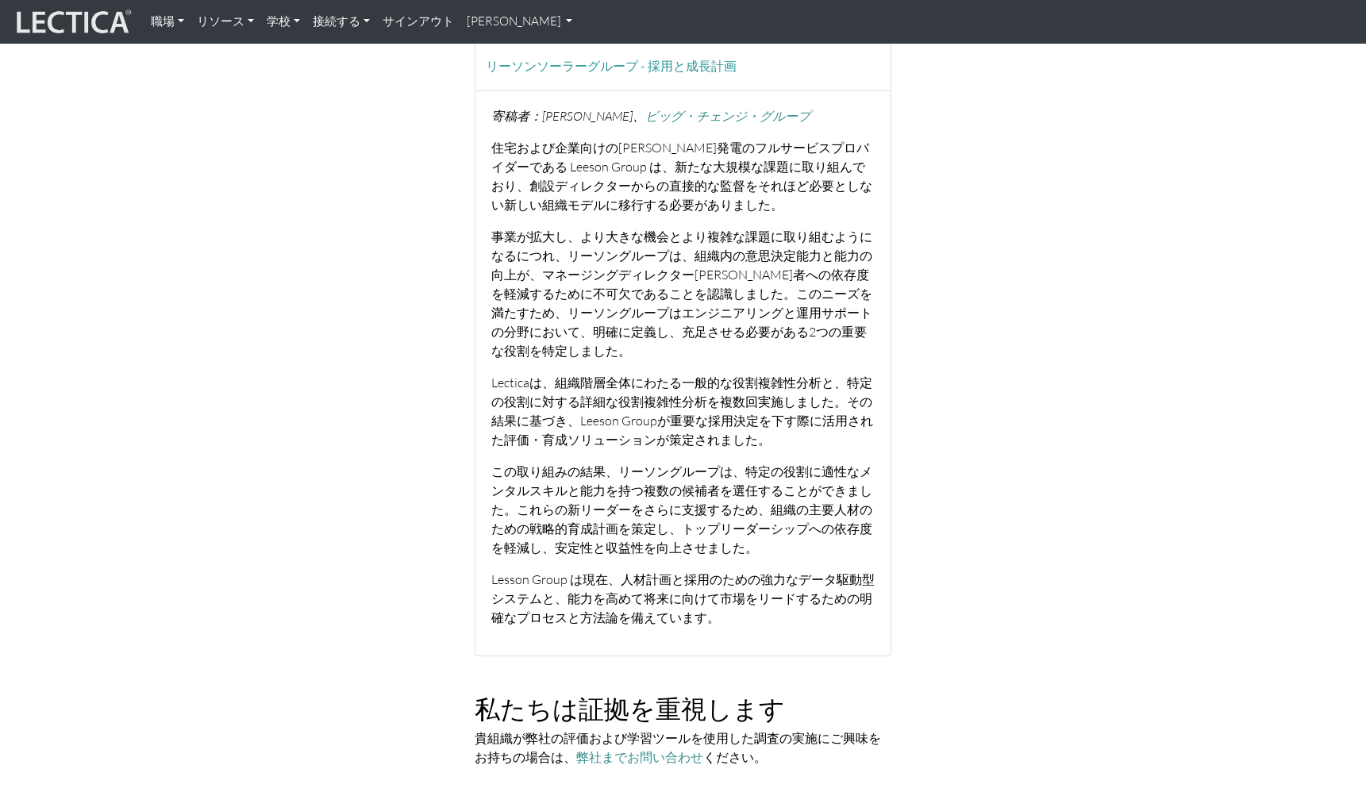
scroll to position [1111, 0]
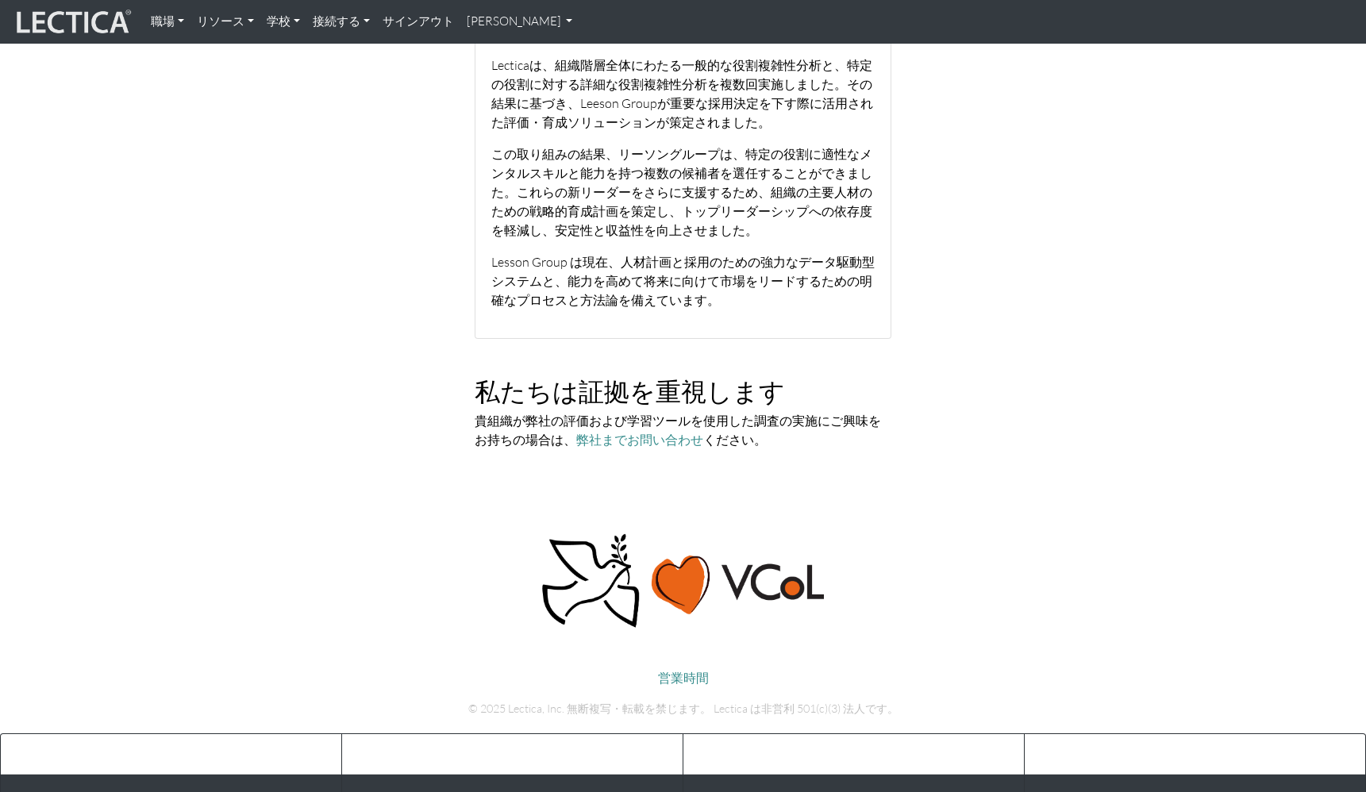
click at [236, 18] on font "リソース" at bounding box center [221, 20] width 48 height 15
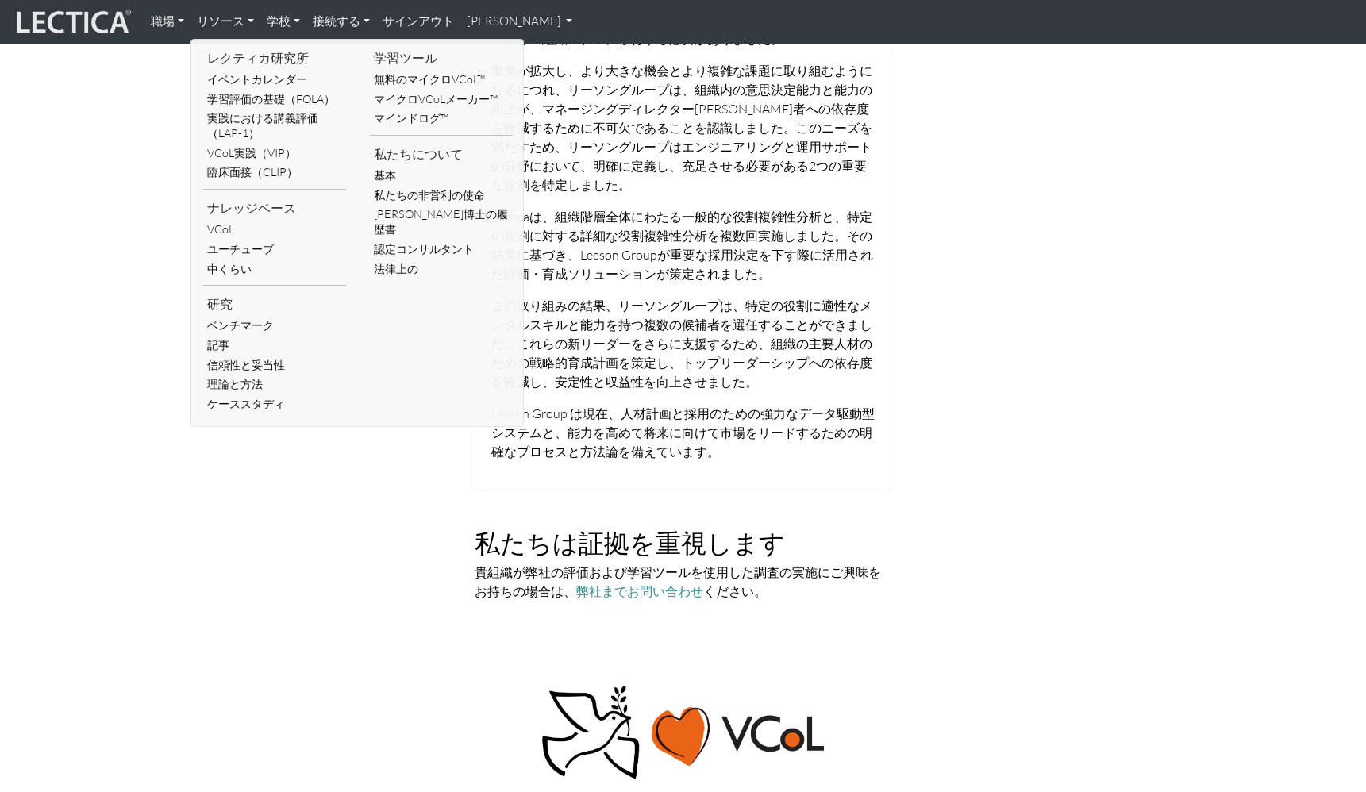
scroll to position [952, 0]
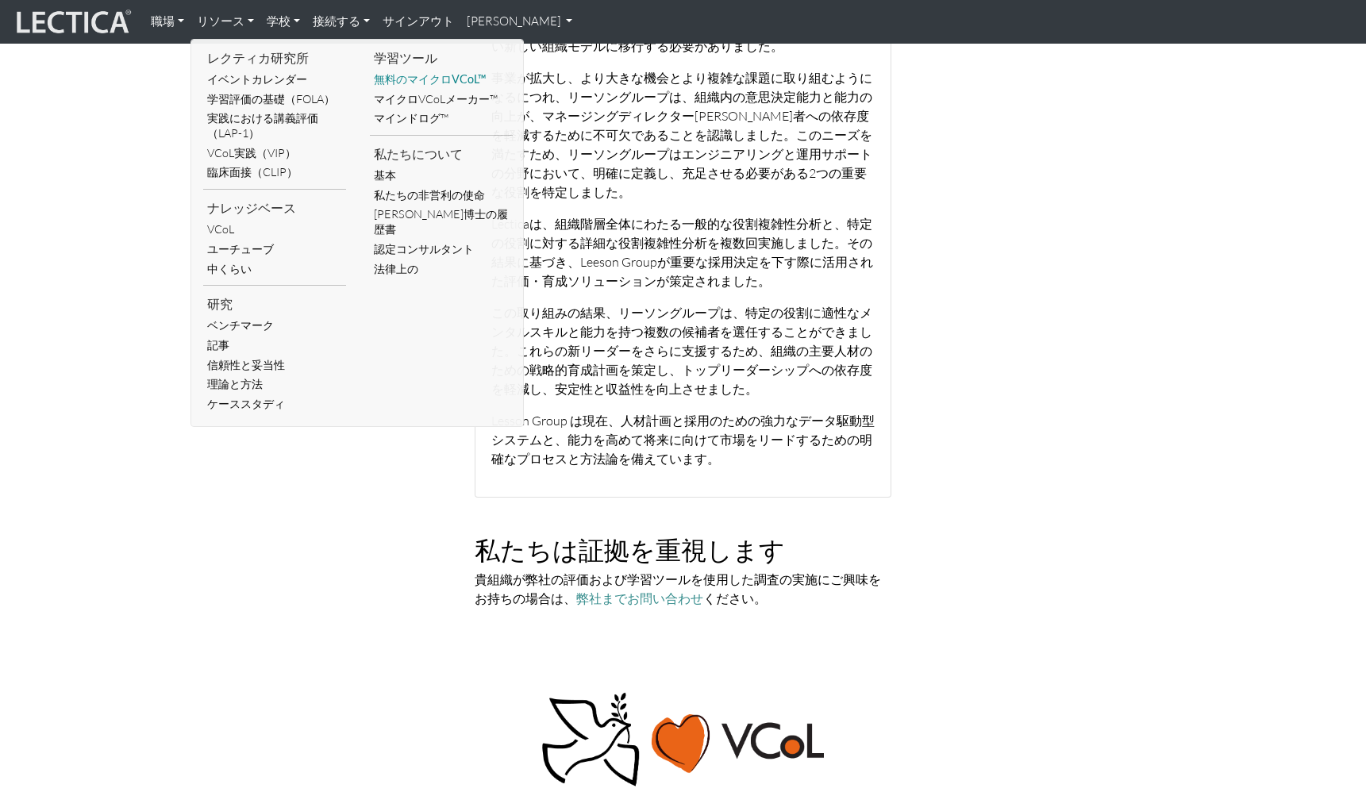
click at [410, 75] on font "無料のマイクロVCoL™" at bounding box center [430, 78] width 112 height 13
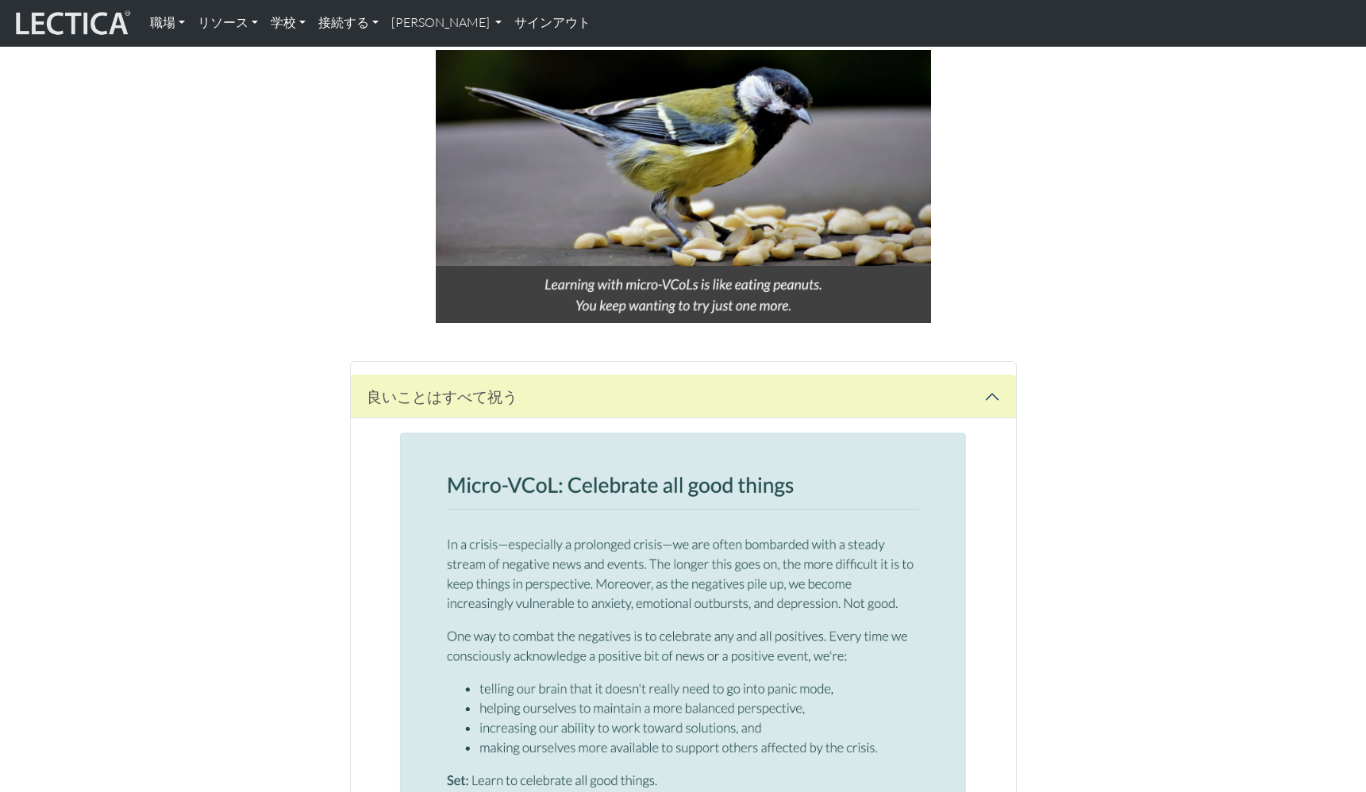
scroll to position [1270, 0]
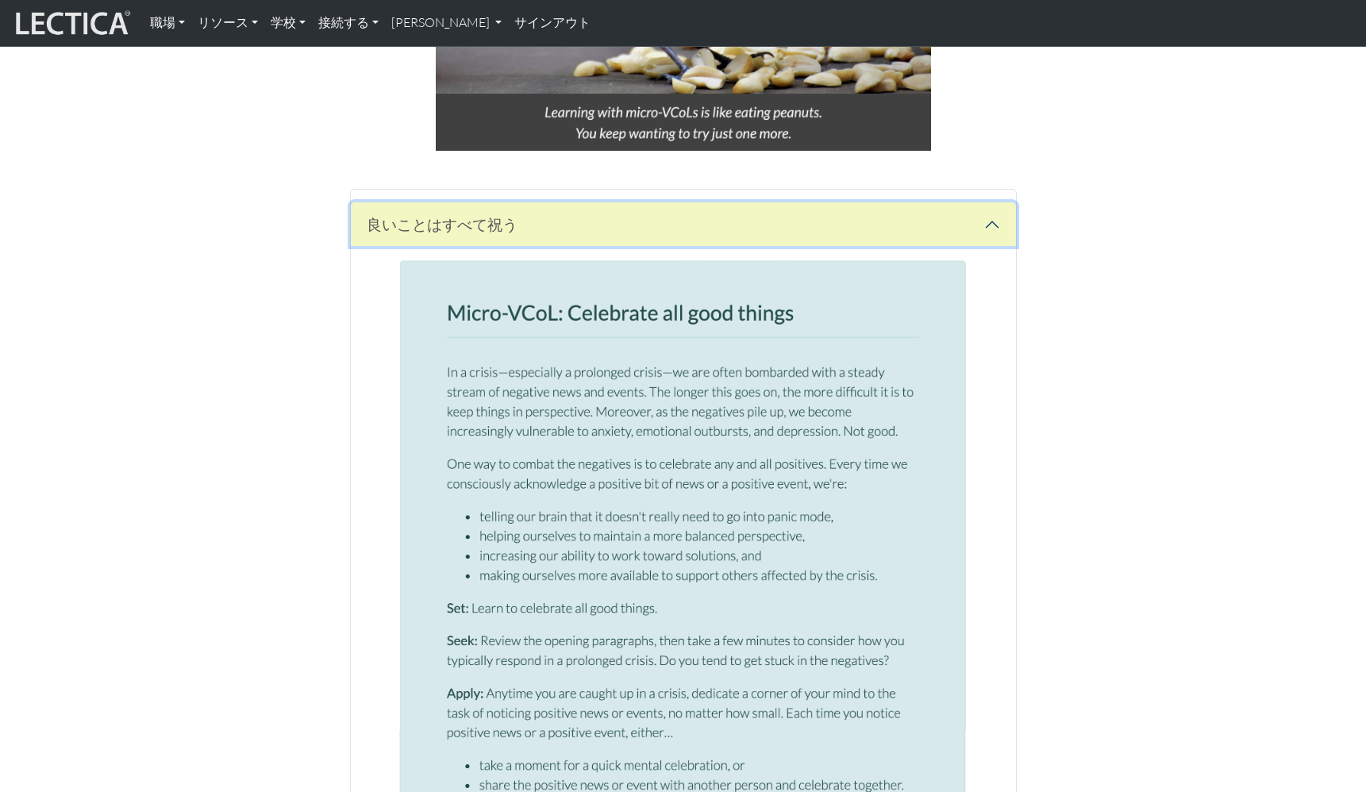
click at [879, 202] on button "button" at bounding box center [683, 224] width 665 height 44
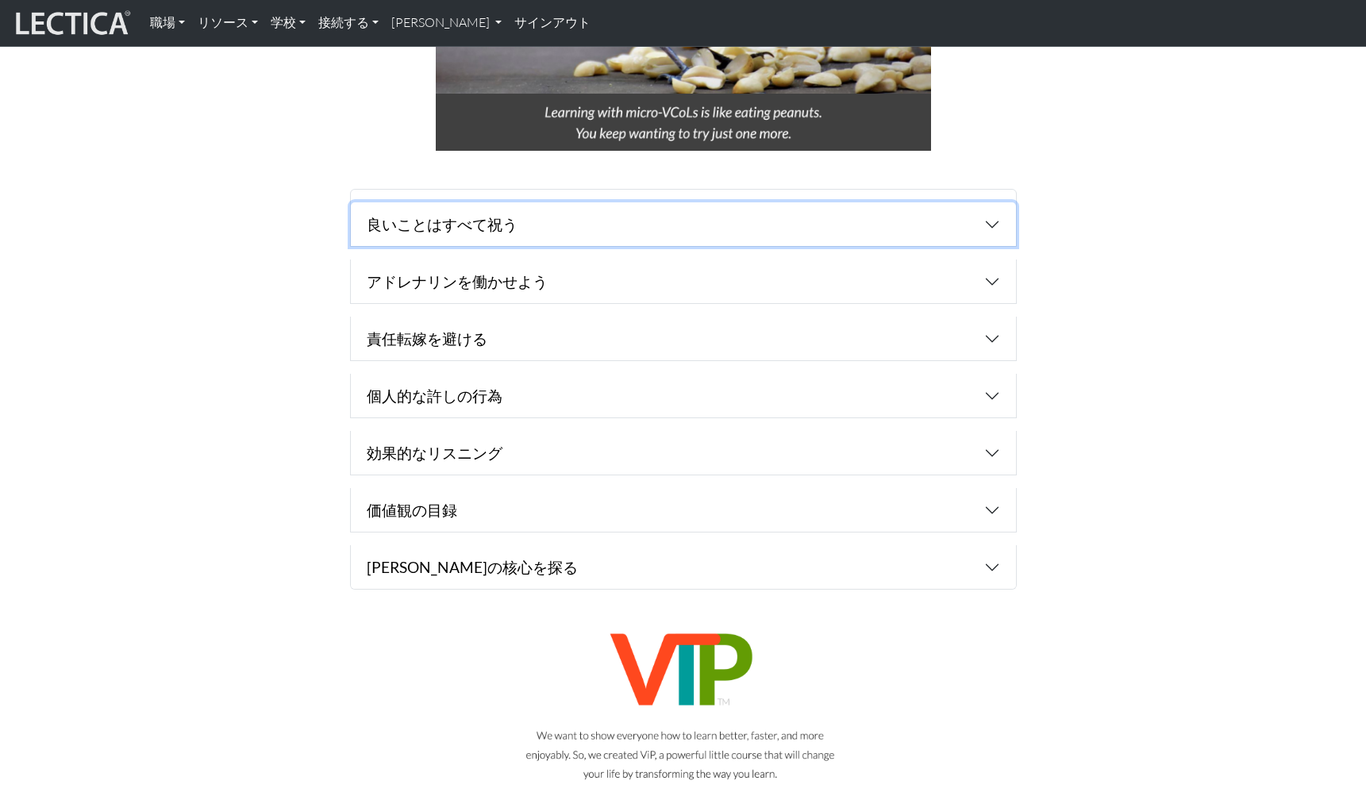
click at [878, 202] on button "button" at bounding box center [683, 224] width 665 height 44
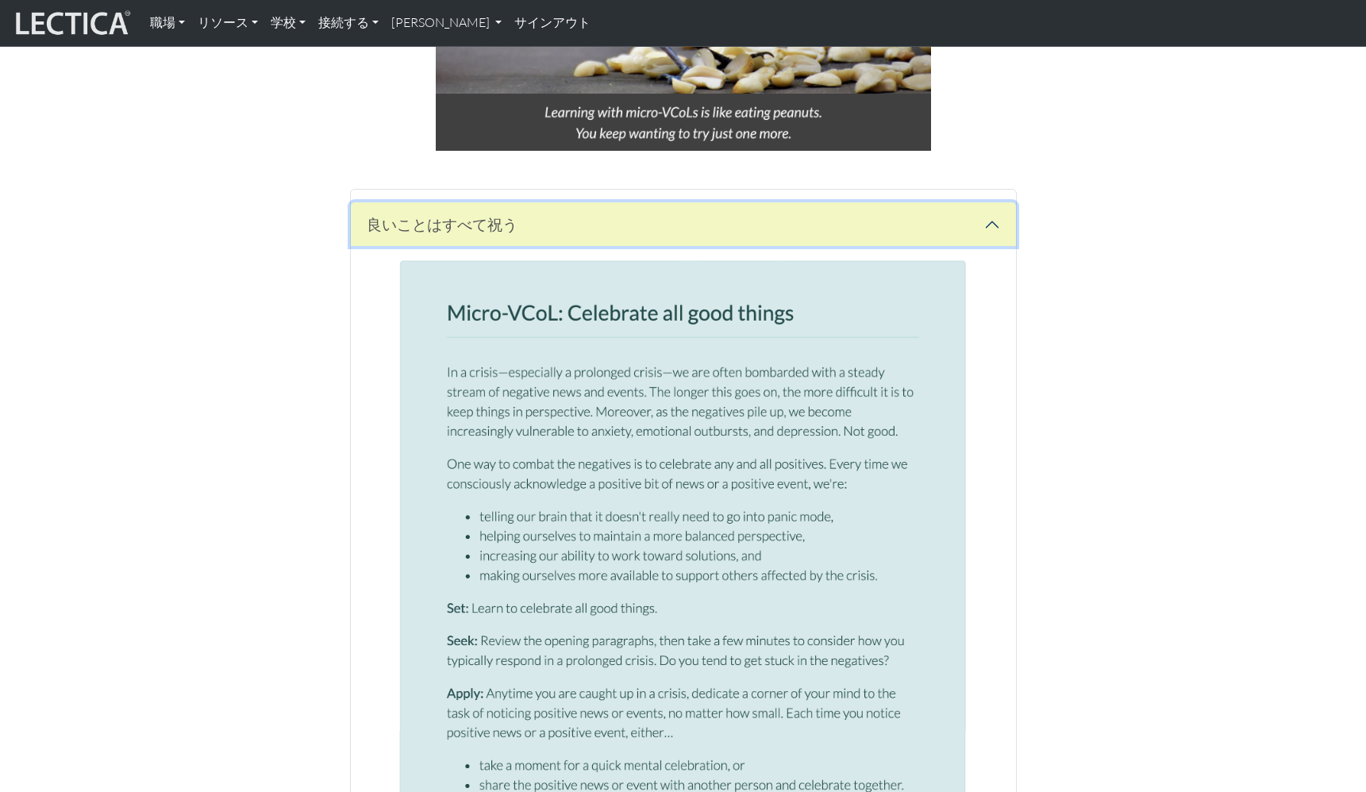
click at [877, 202] on button "button" at bounding box center [683, 224] width 665 height 44
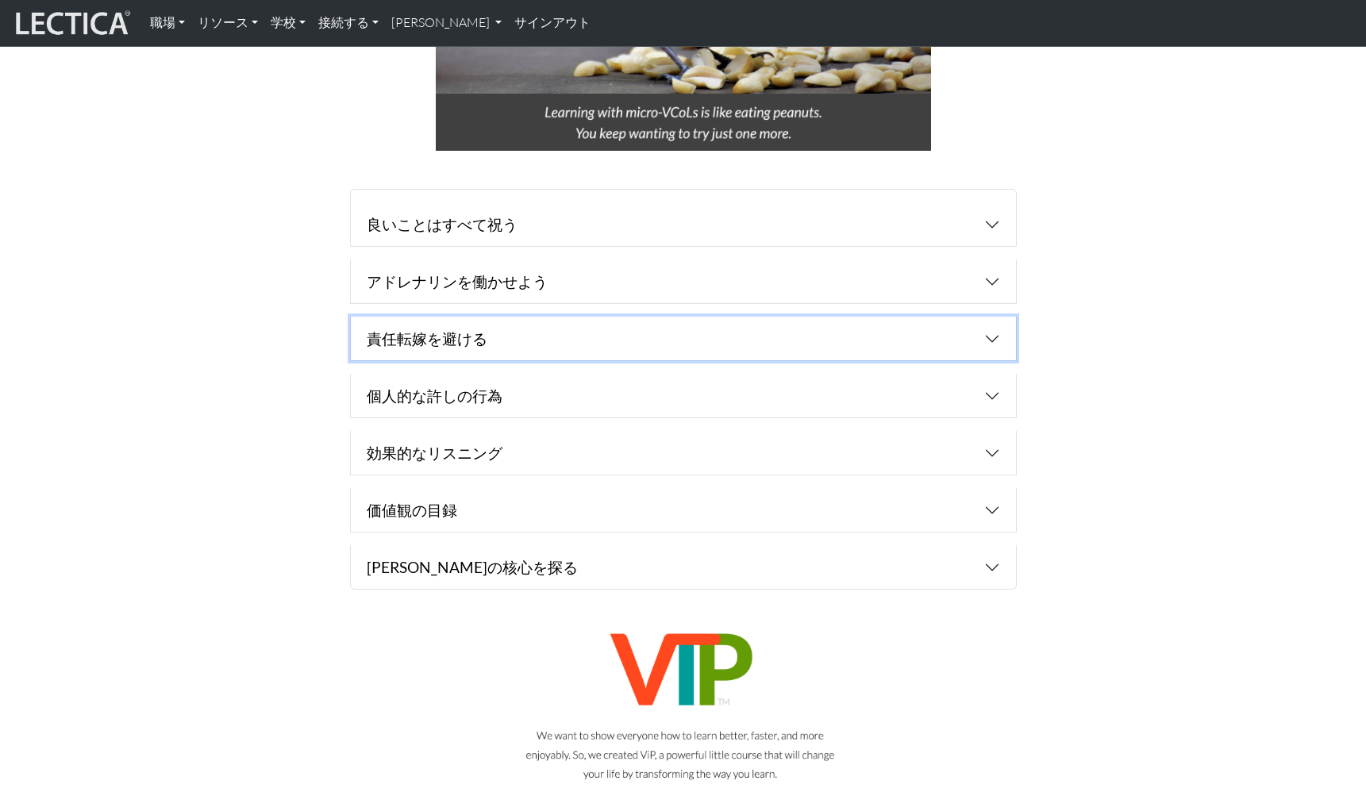
click at [833, 317] on button "button" at bounding box center [683, 339] width 665 height 44
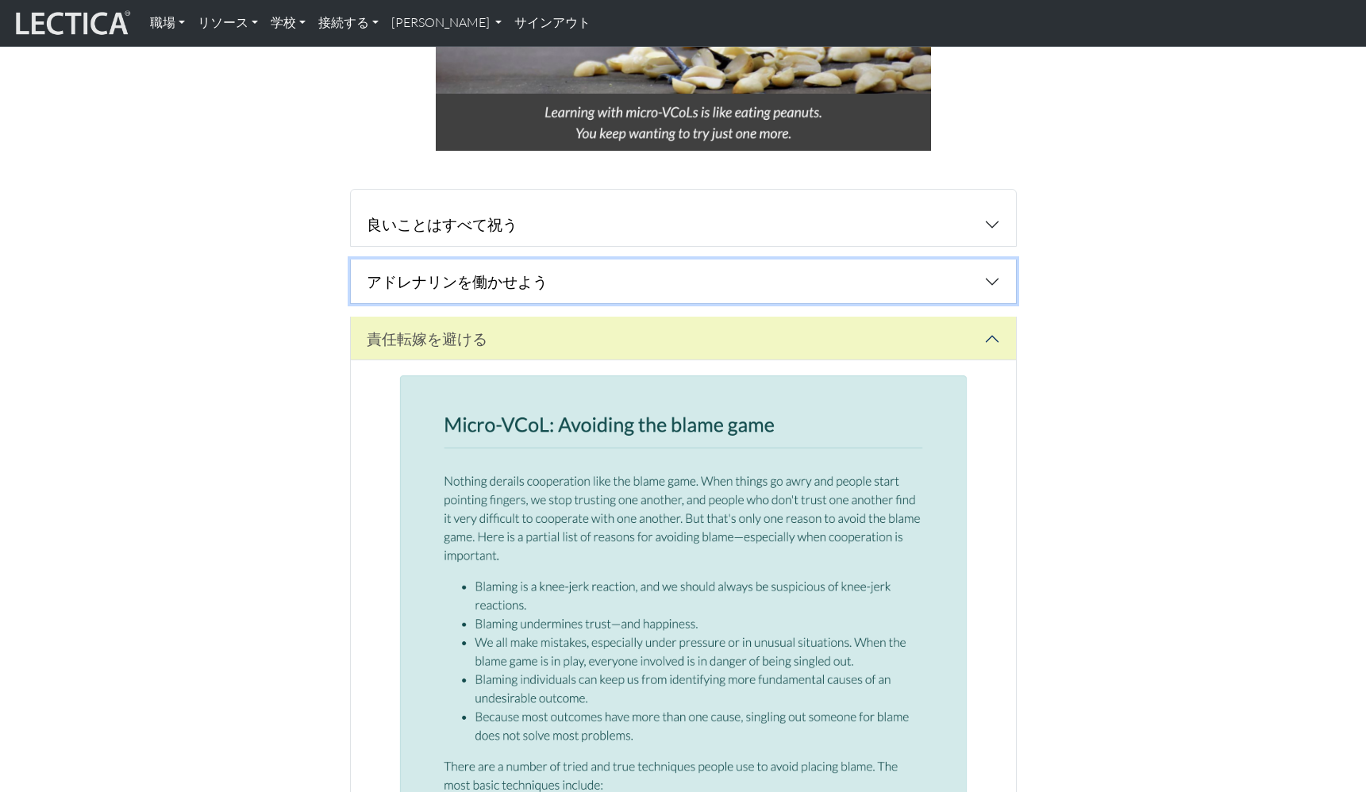
click at [820, 259] on button "button" at bounding box center [683, 281] width 665 height 44
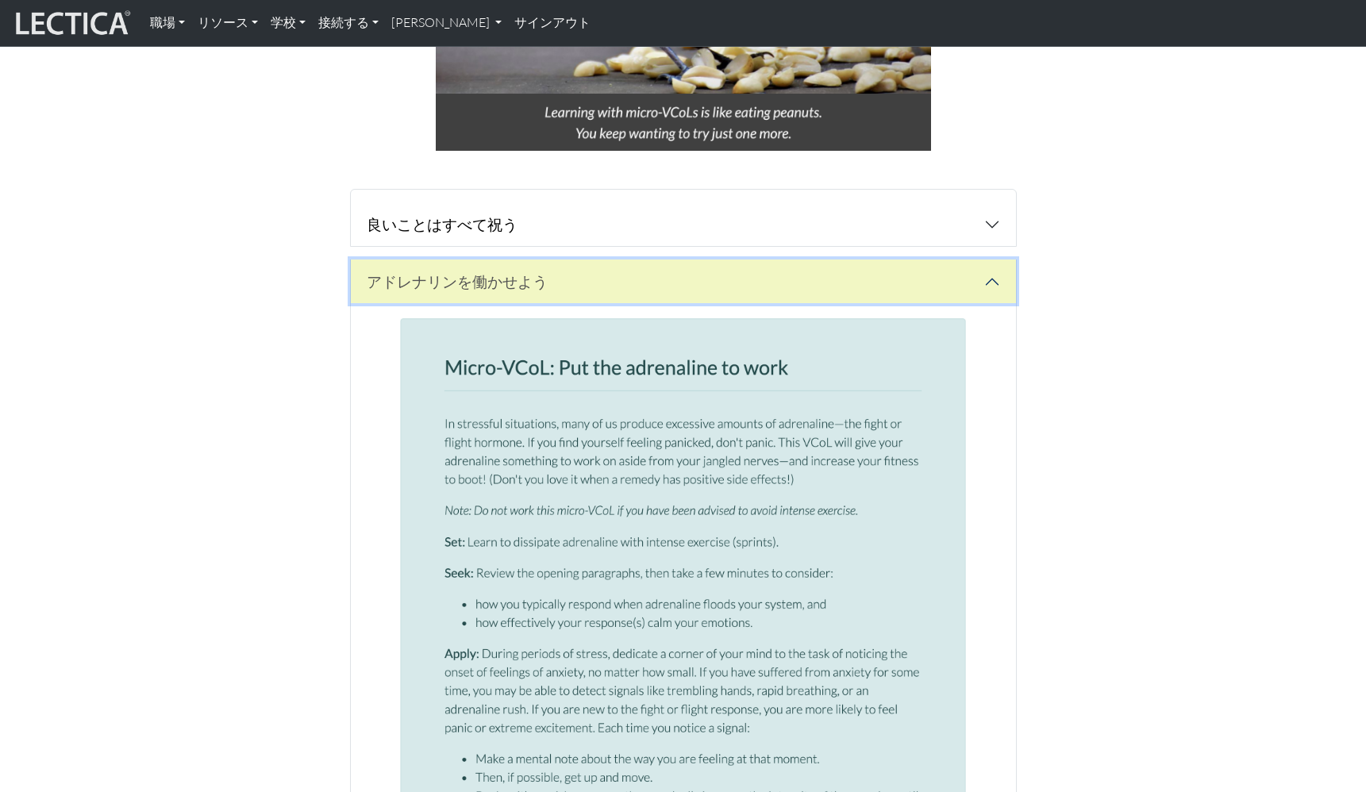
click at [819, 259] on button "button" at bounding box center [683, 281] width 665 height 44
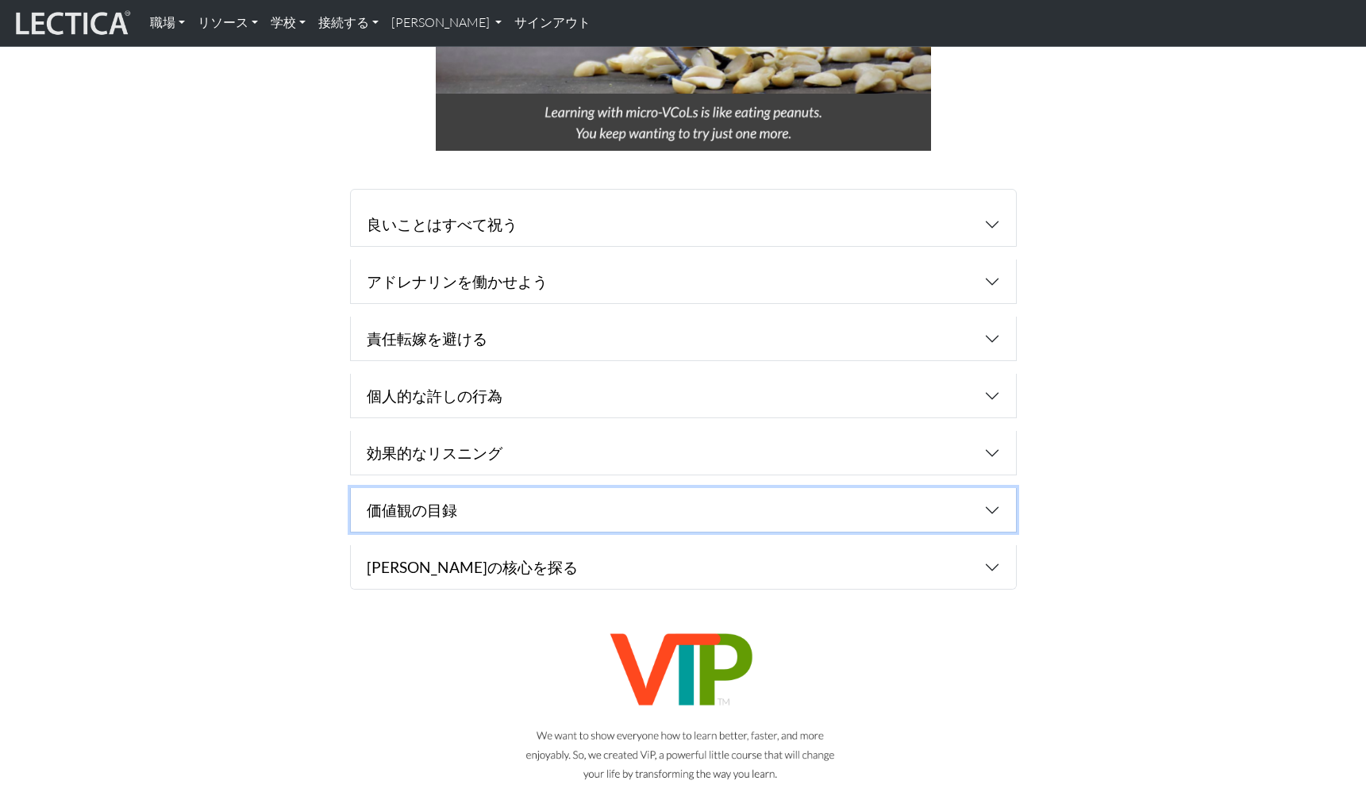
click at [790, 488] on button "button" at bounding box center [683, 510] width 665 height 44
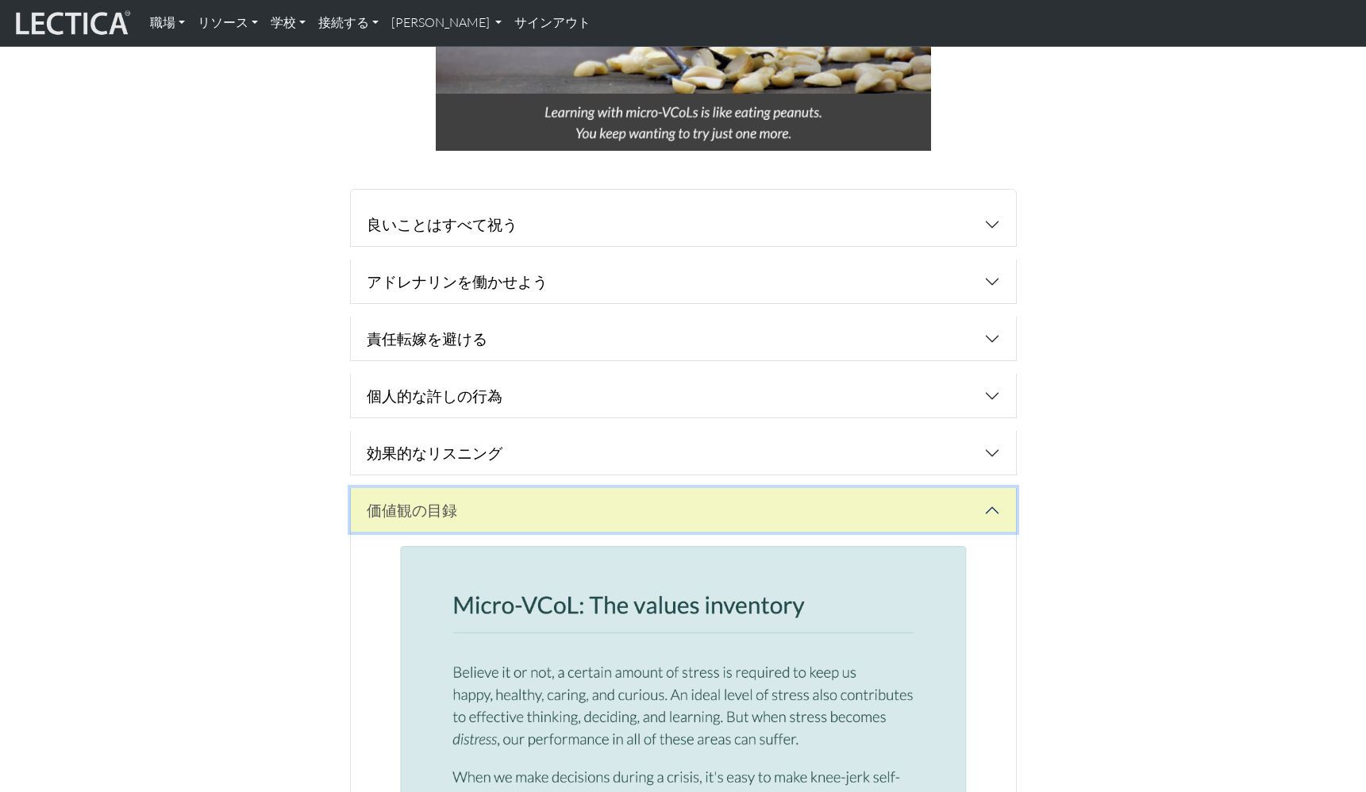
click at [790, 488] on button "button" at bounding box center [683, 510] width 665 height 44
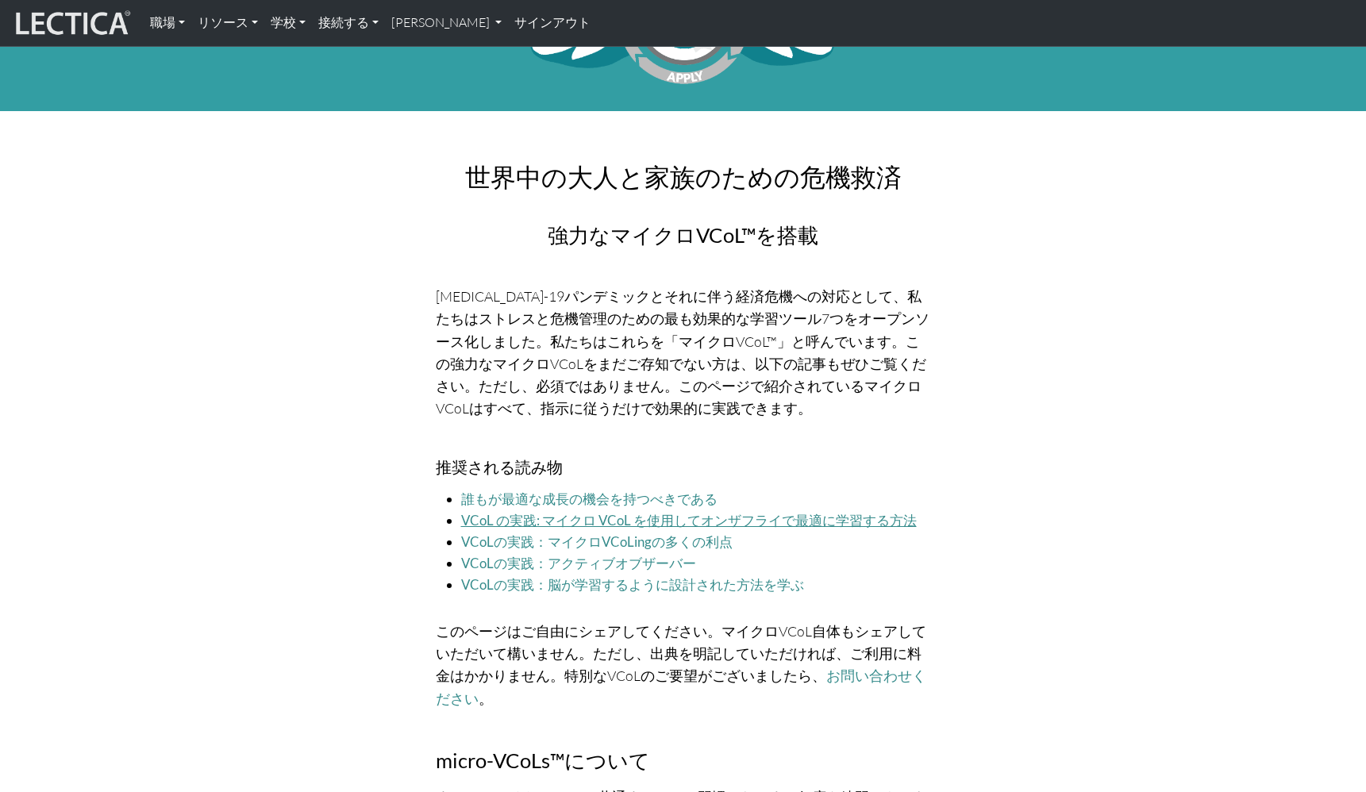
scroll to position [0, 0]
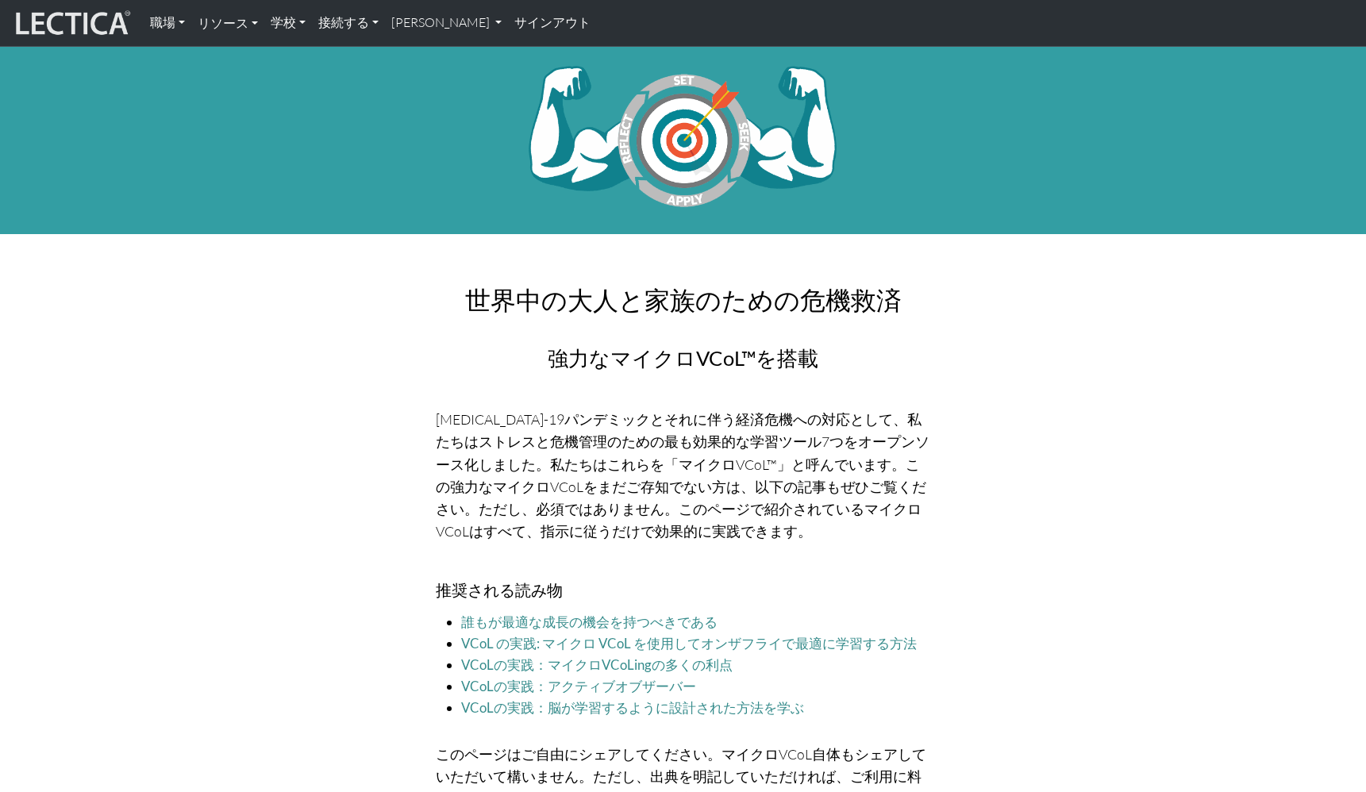
click at [216, 17] on font "リソース" at bounding box center [223, 22] width 51 height 15
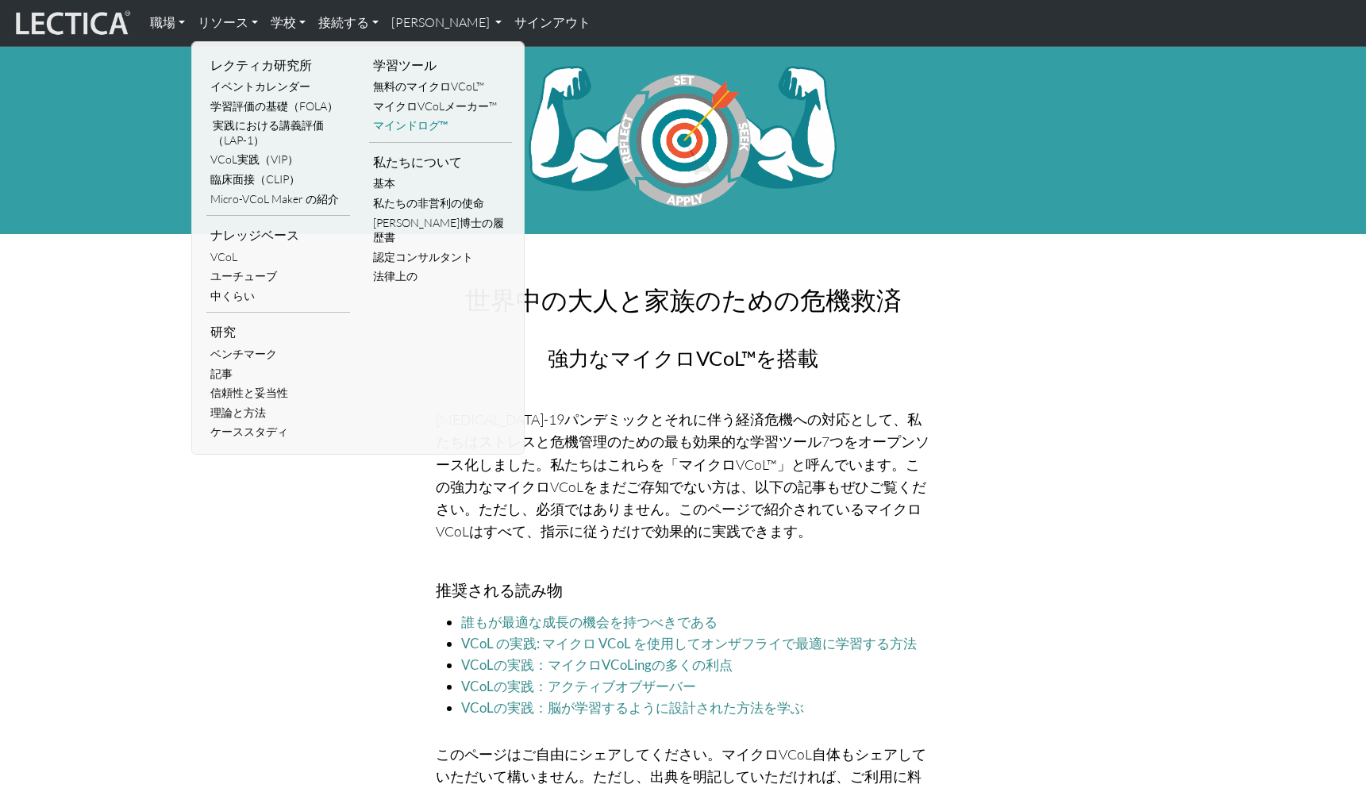
click at [403, 126] on font "マインドログ™" at bounding box center [410, 124] width 75 height 13
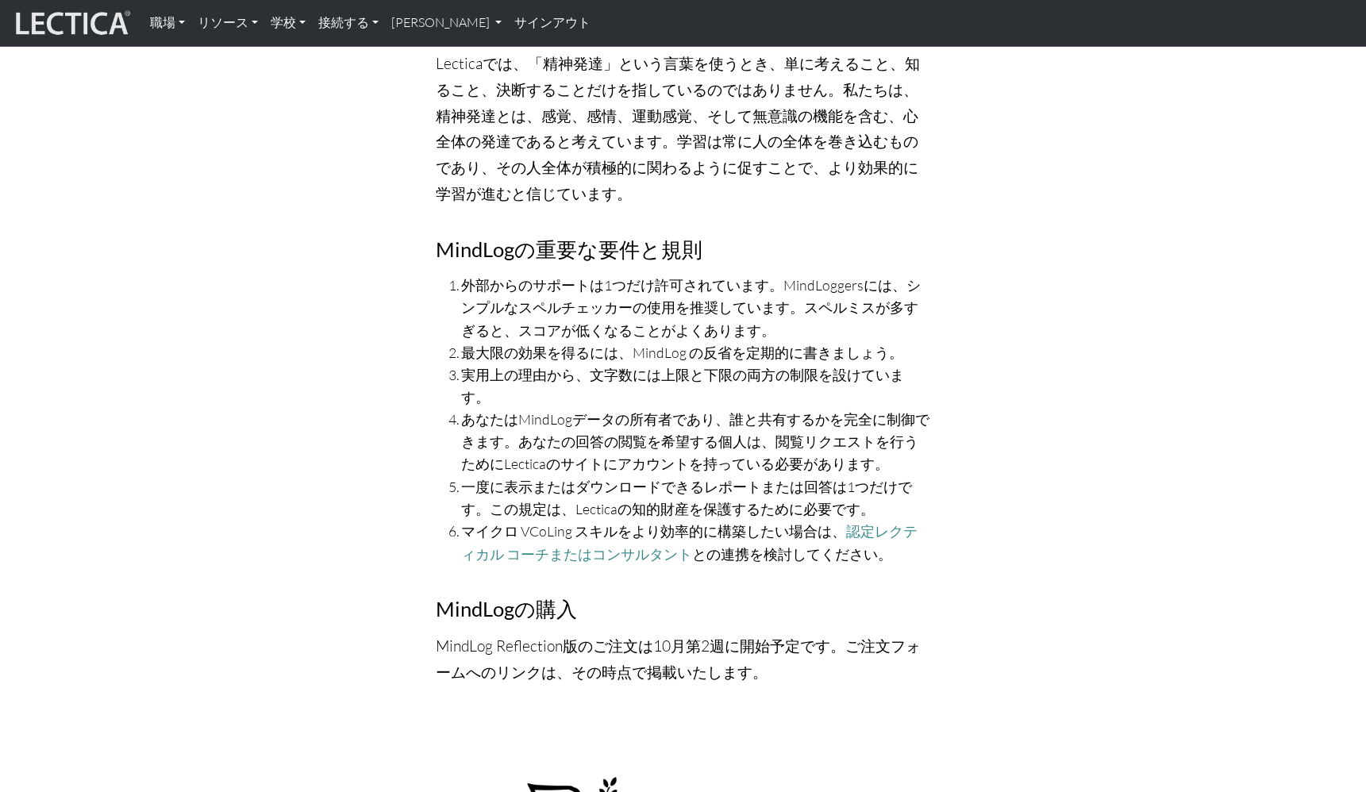
scroll to position [6068, 0]
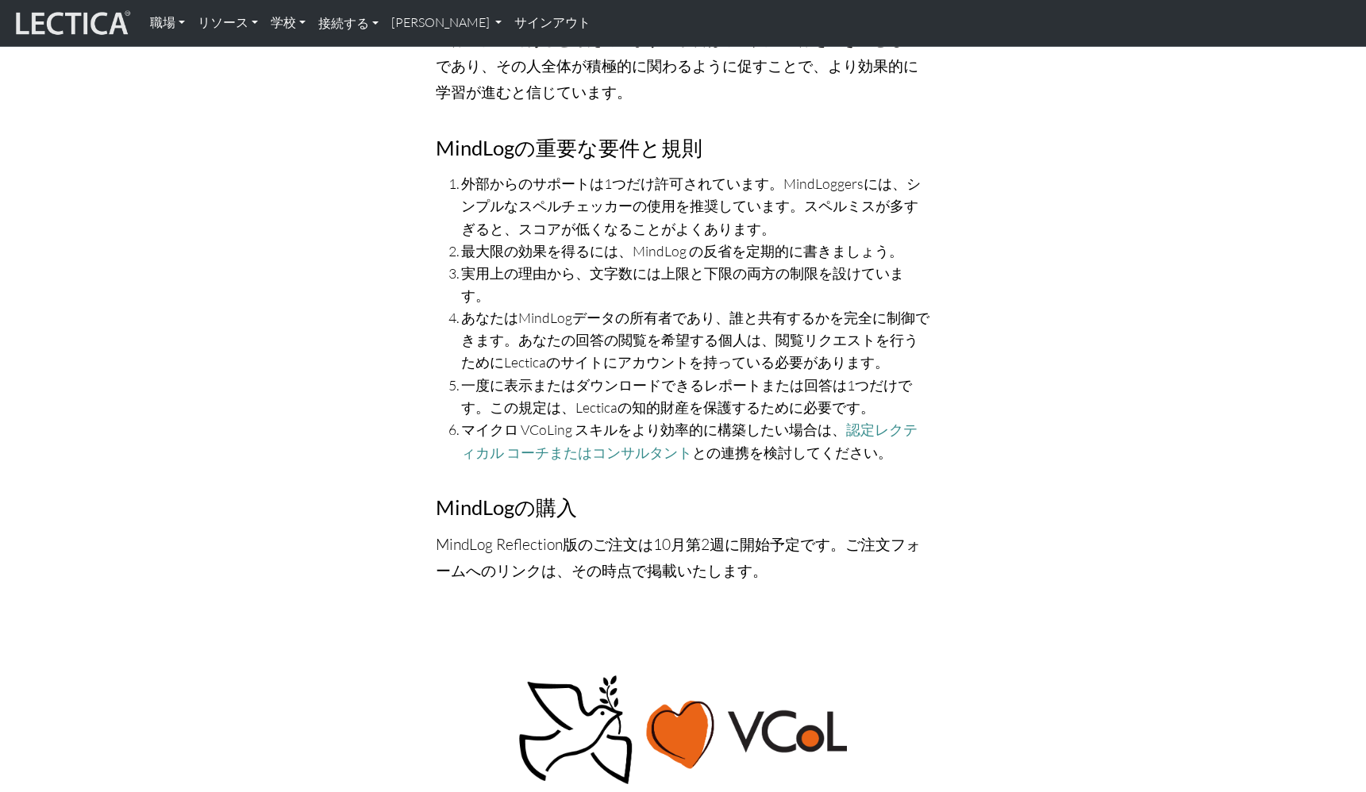
click at [344, 22] on font "接続する" at bounding box center [343, 22] width 51 height 15
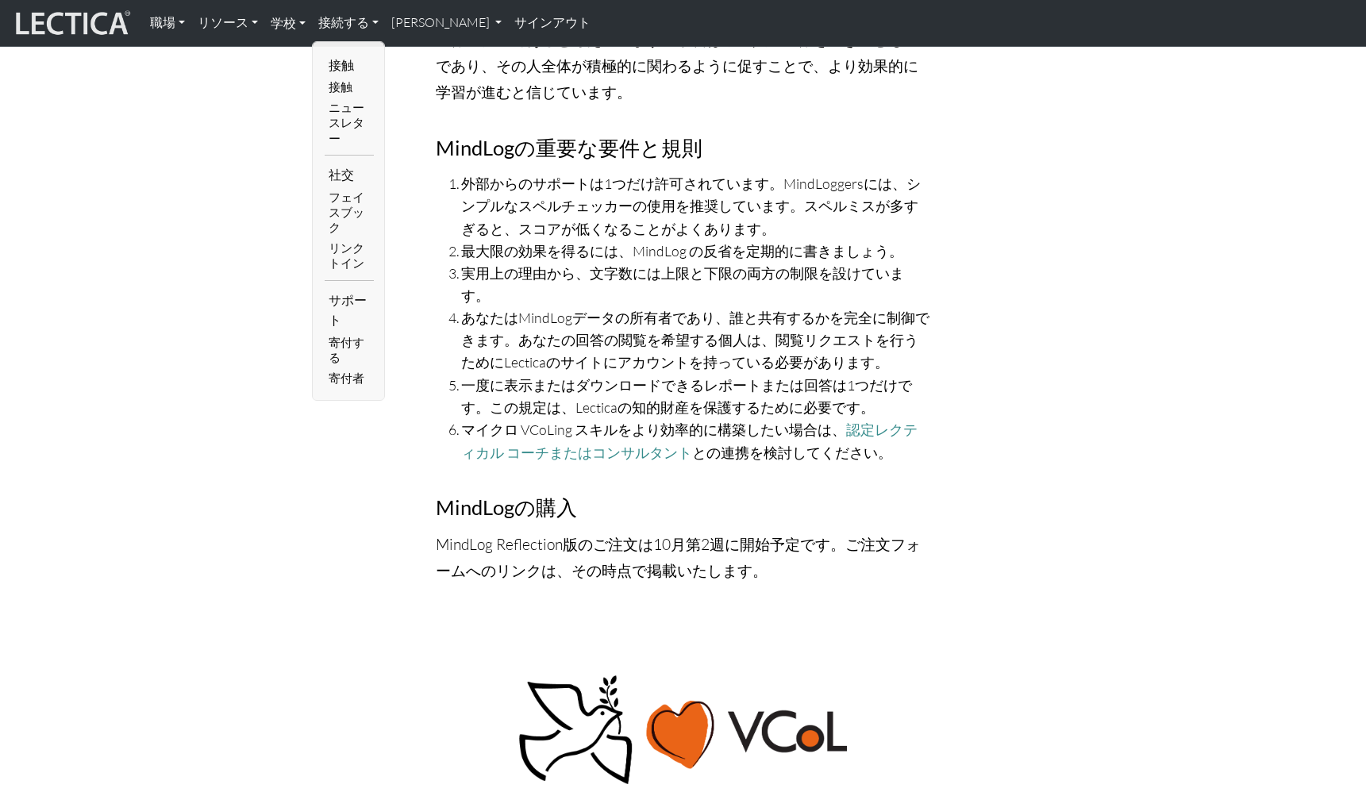
click at [279, 21] on font "学校" at bounding box center [283, 22] width 25 height 15
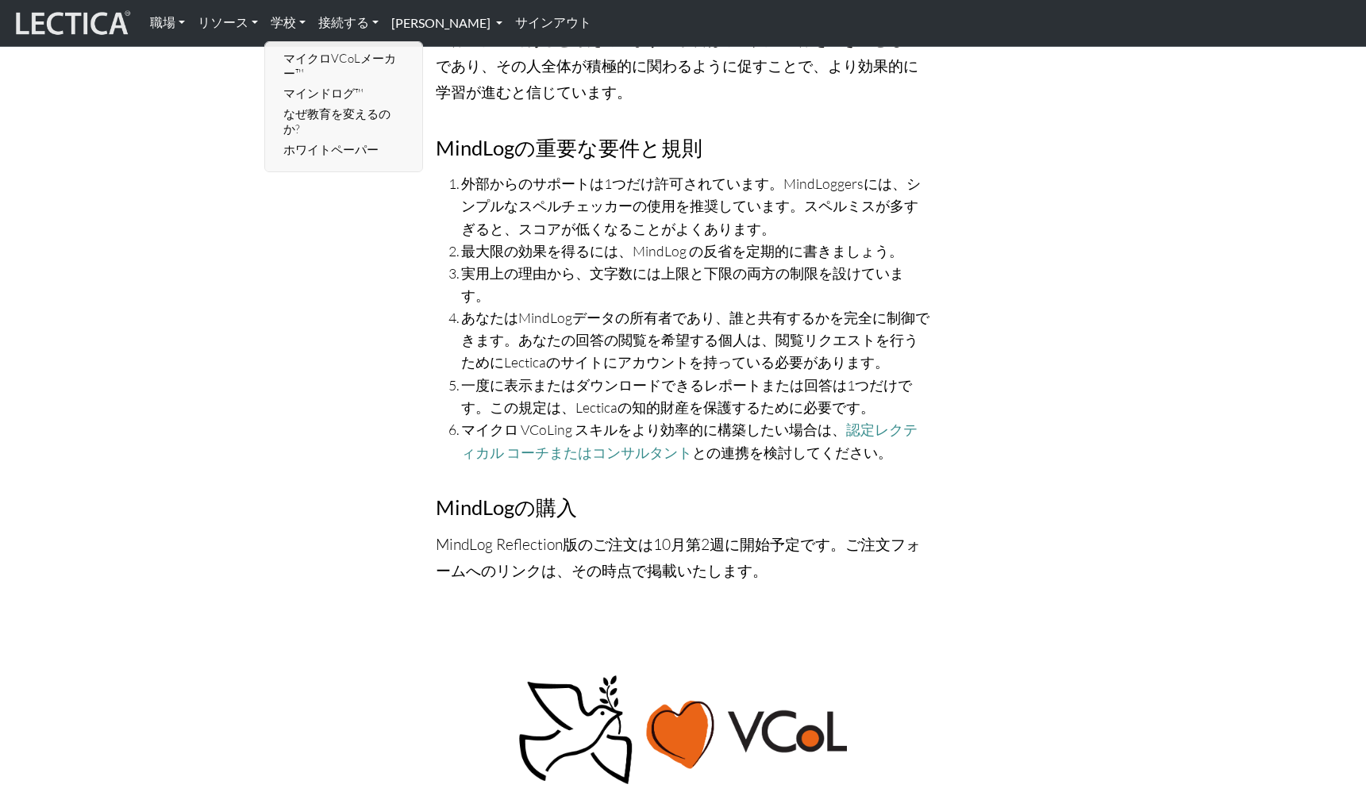
click at [414, 21] on font "[PERSON_NAME]" at bounding box center [440, 22] width 99 height 15
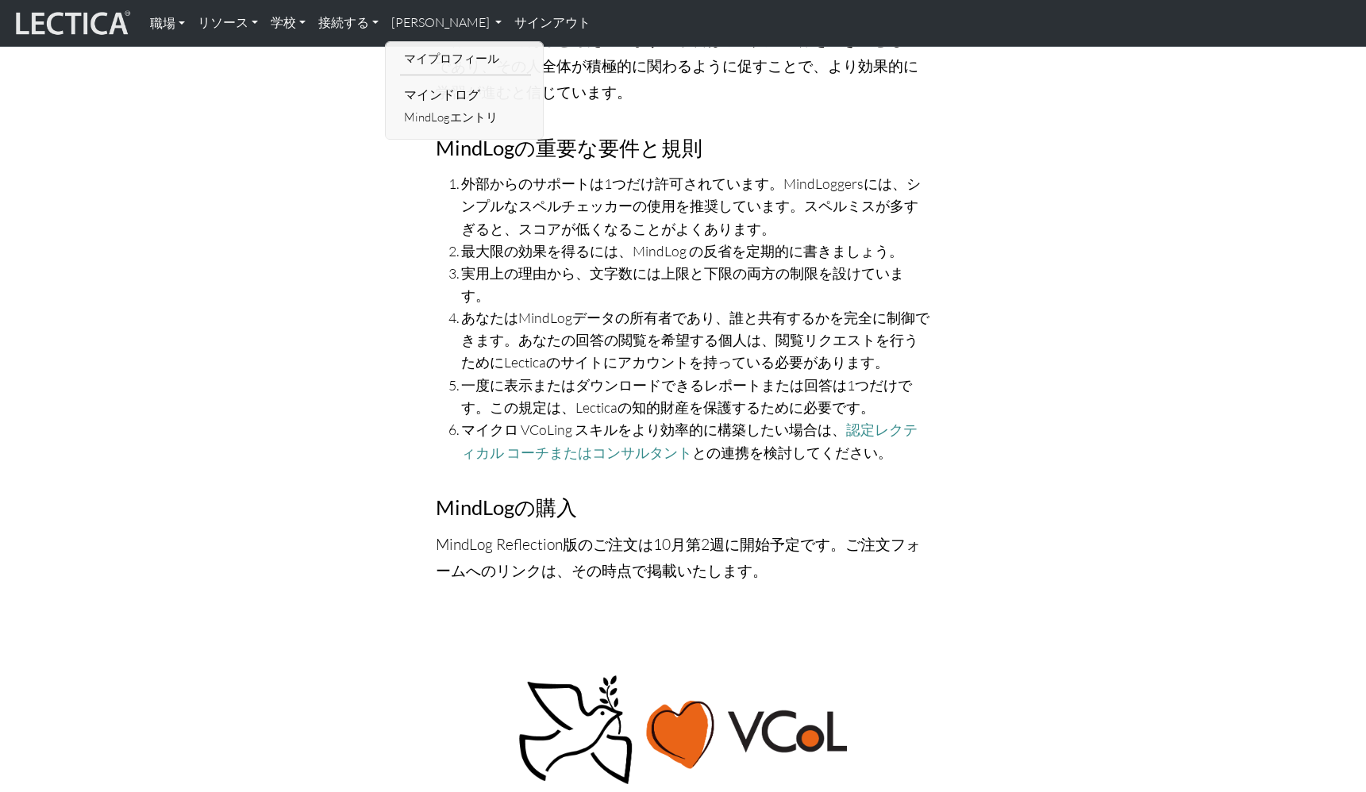
click at [171, 23] on font "職場" at bounding box center [162, 22] width 25 height 15
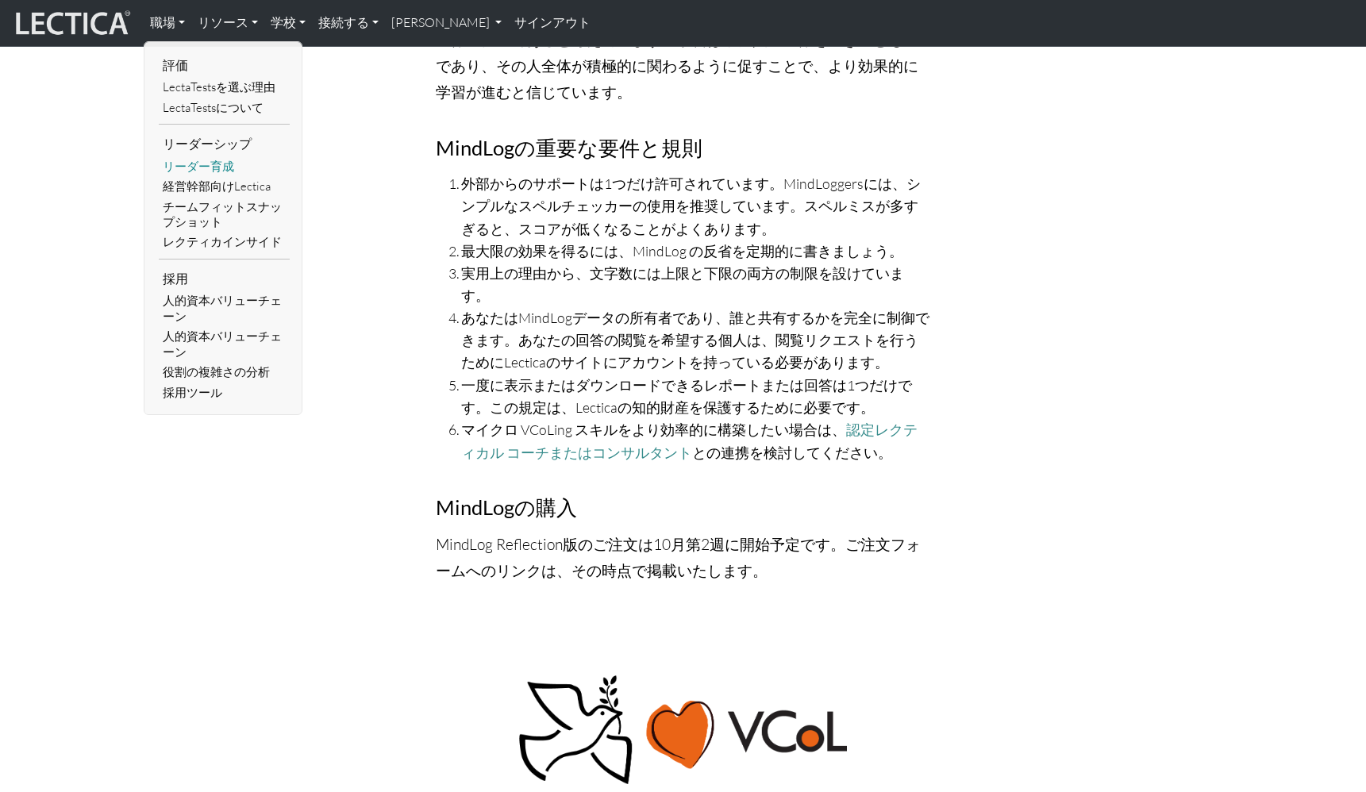
click at [178, 170] on font "リーダー育成" at bounding box center [198, 166] width 71 height 14
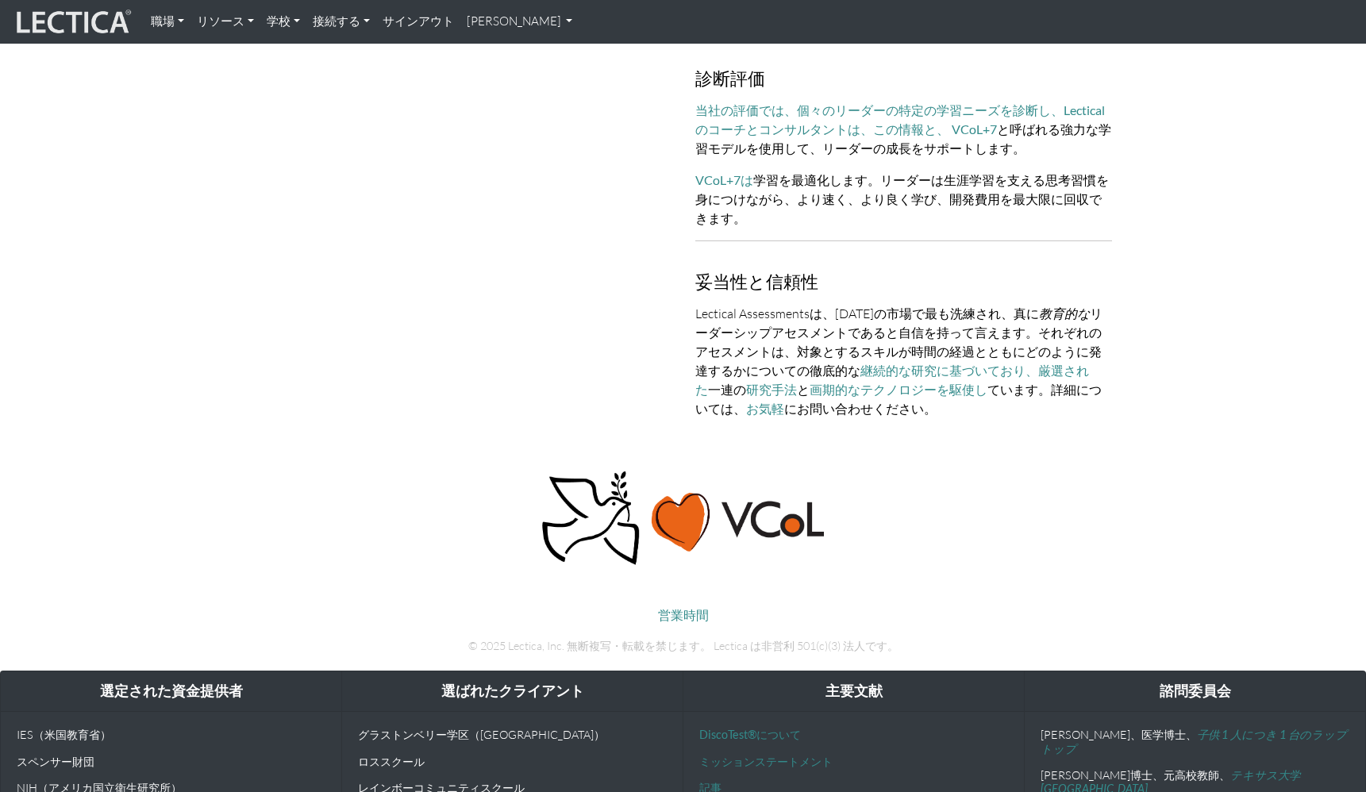
scroll to position [1428, 0]
